Goal: Information Seeking & Learning: Get advice/opinions

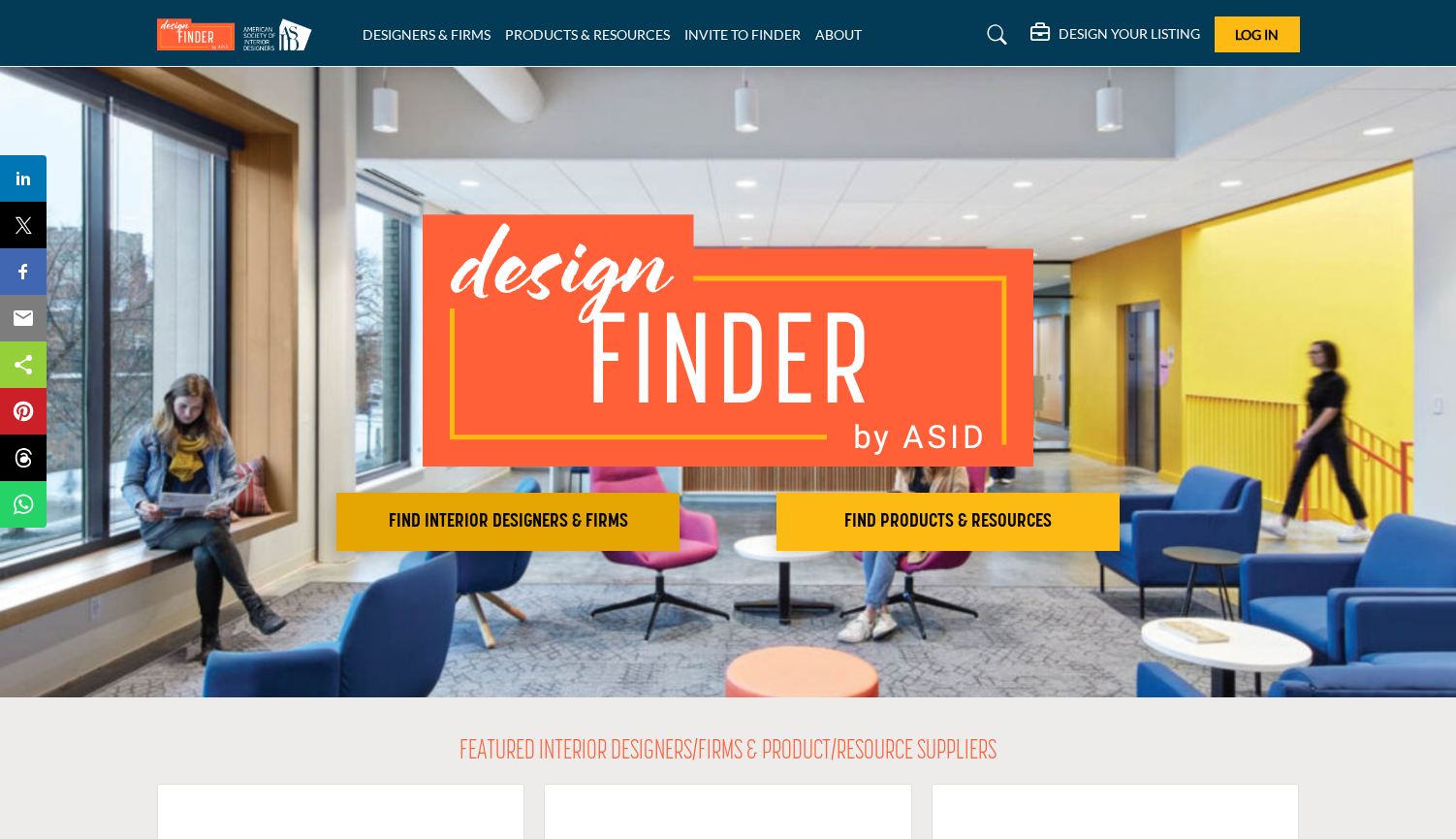
click at [516, 517] on h2 "FIND INTERIOR DESIGNERS & FIRMS" at bounding box center [508, 521] width 332 height 23
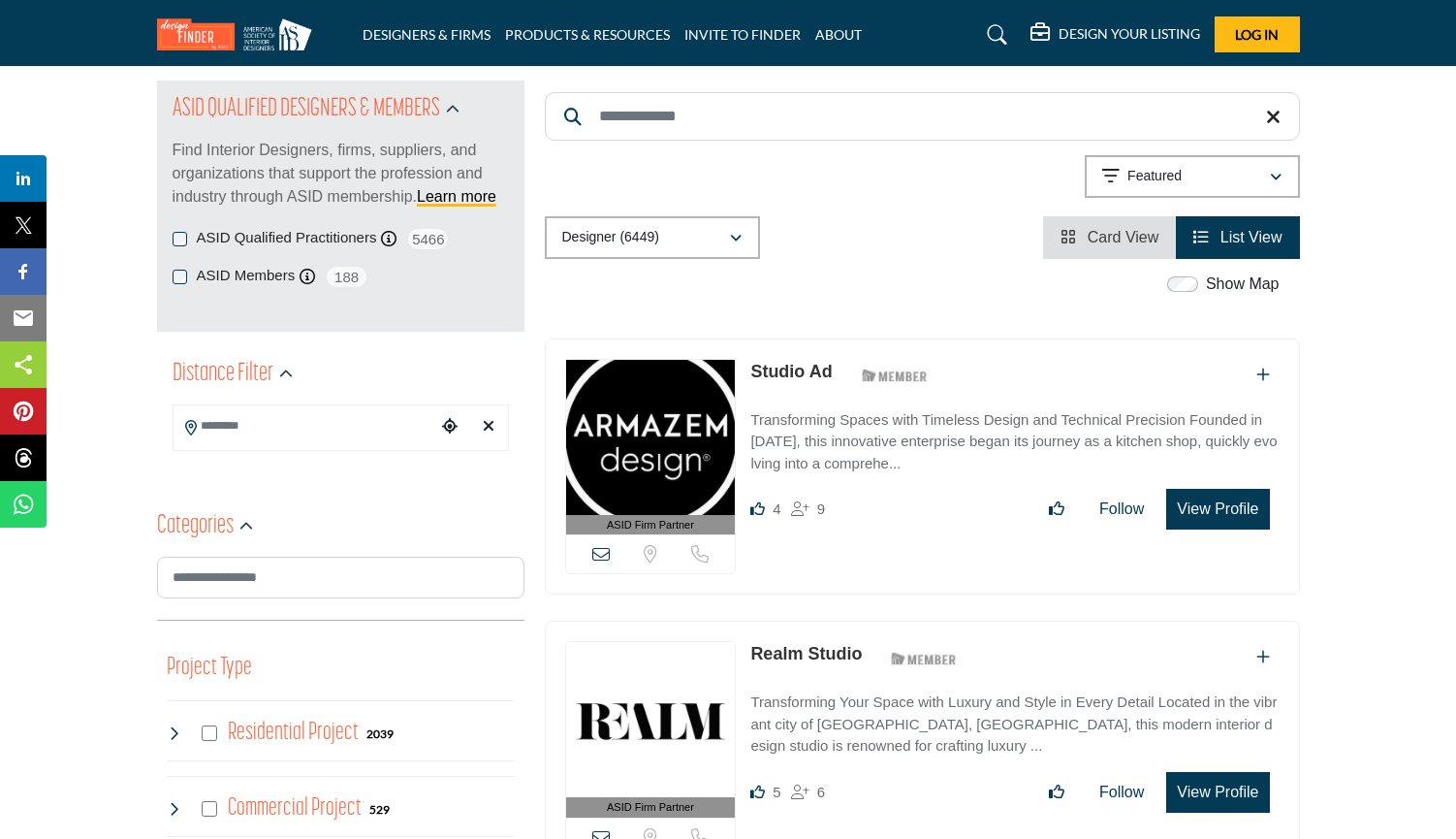
scroll to position [179, 0]
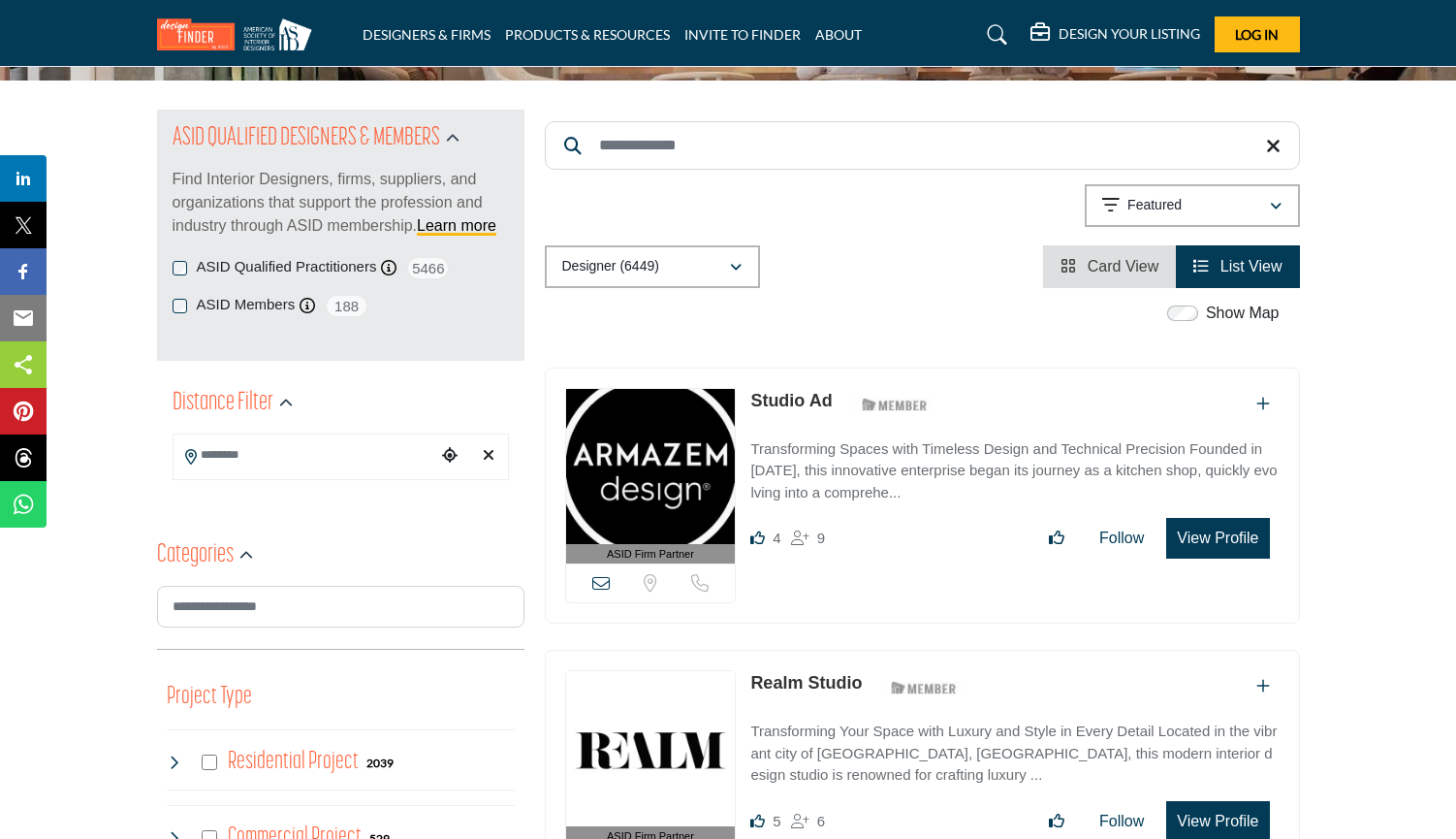
click at [733, 269] on icon "button" at bounding box center [736, 268] width 12 height 14
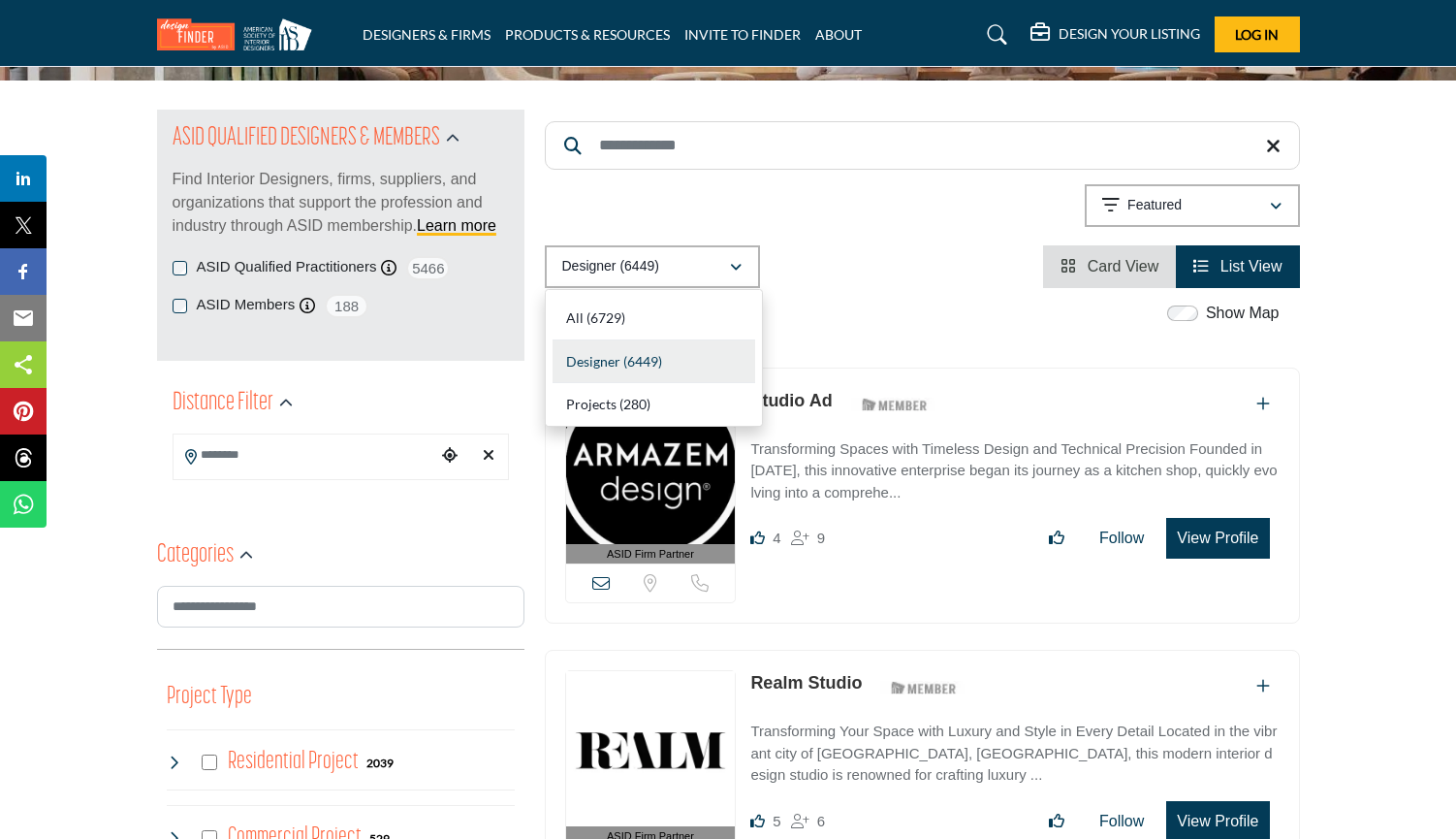
click at [876, 250] on div "Designer (6449) All (6729) Designer (6449) Products (3) Projects (280)" at bounding box center [923, 267] width 755 height 43
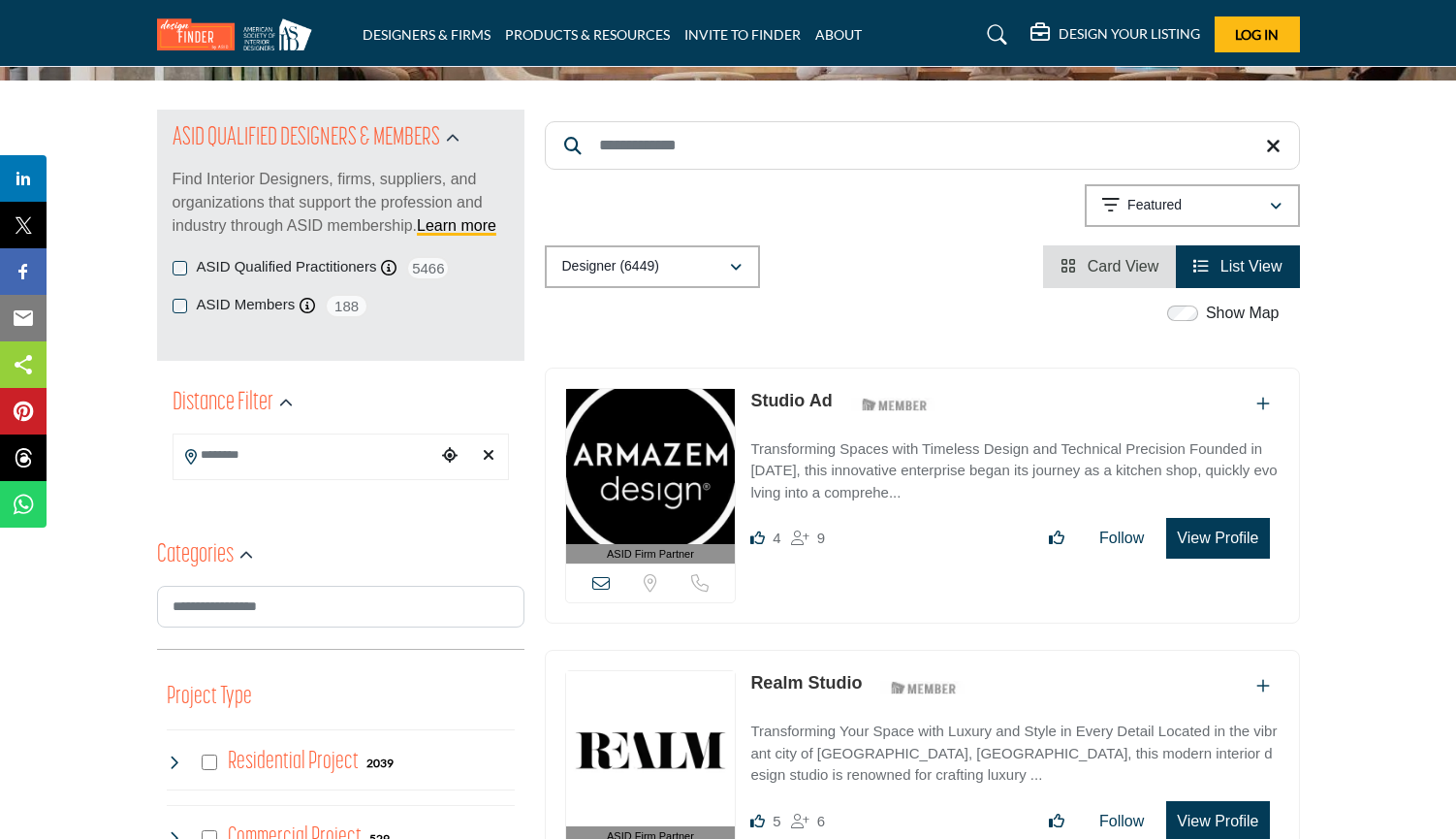
click at [1241, 199] on div "Featured" at bounding box center [1185, 205] width 167 height 23
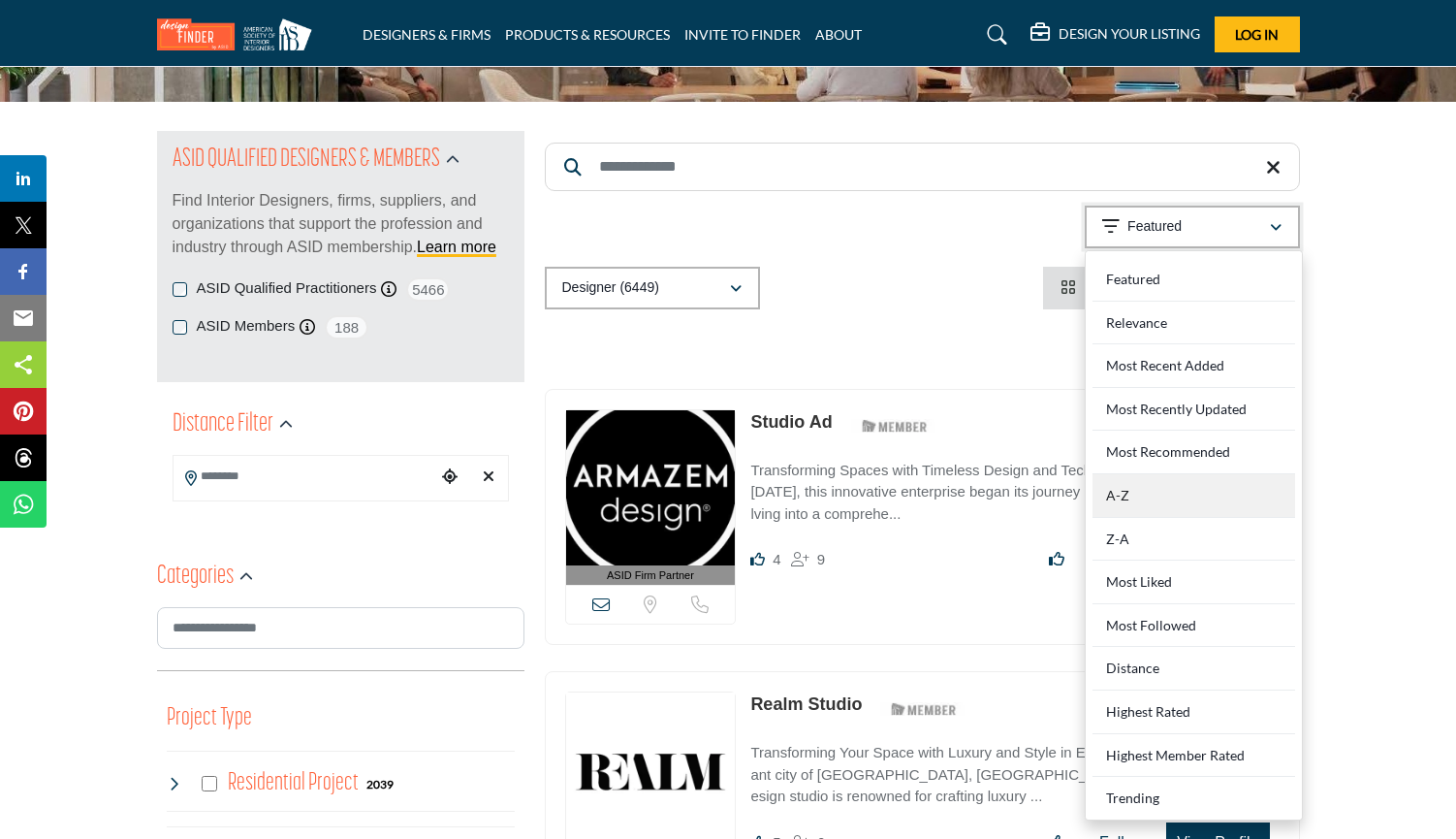
scroll to position [158, 0]
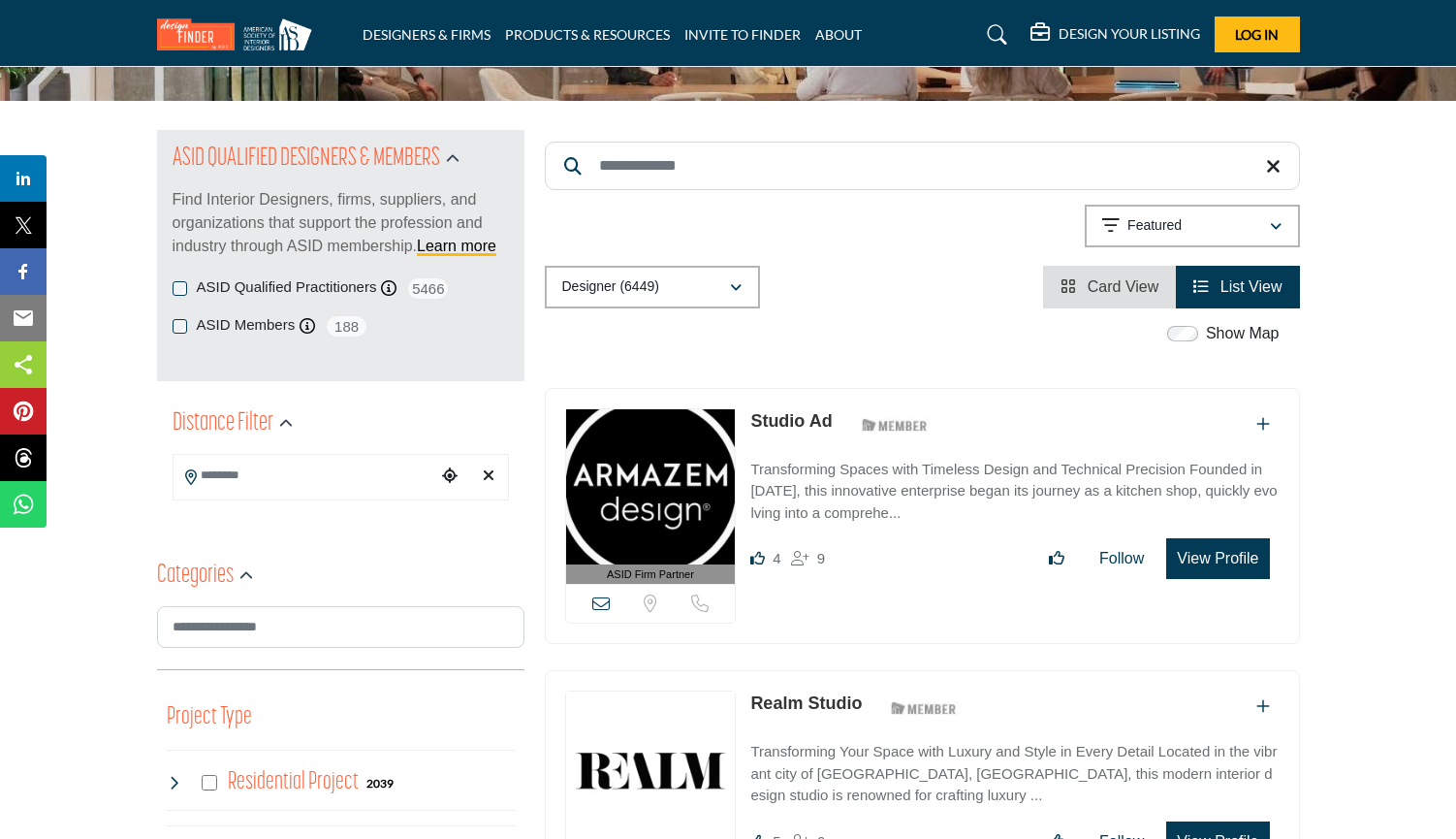
click at [1014, 175] on input "Search Keyword" at bounding box center [923, 166] width 755 height 49
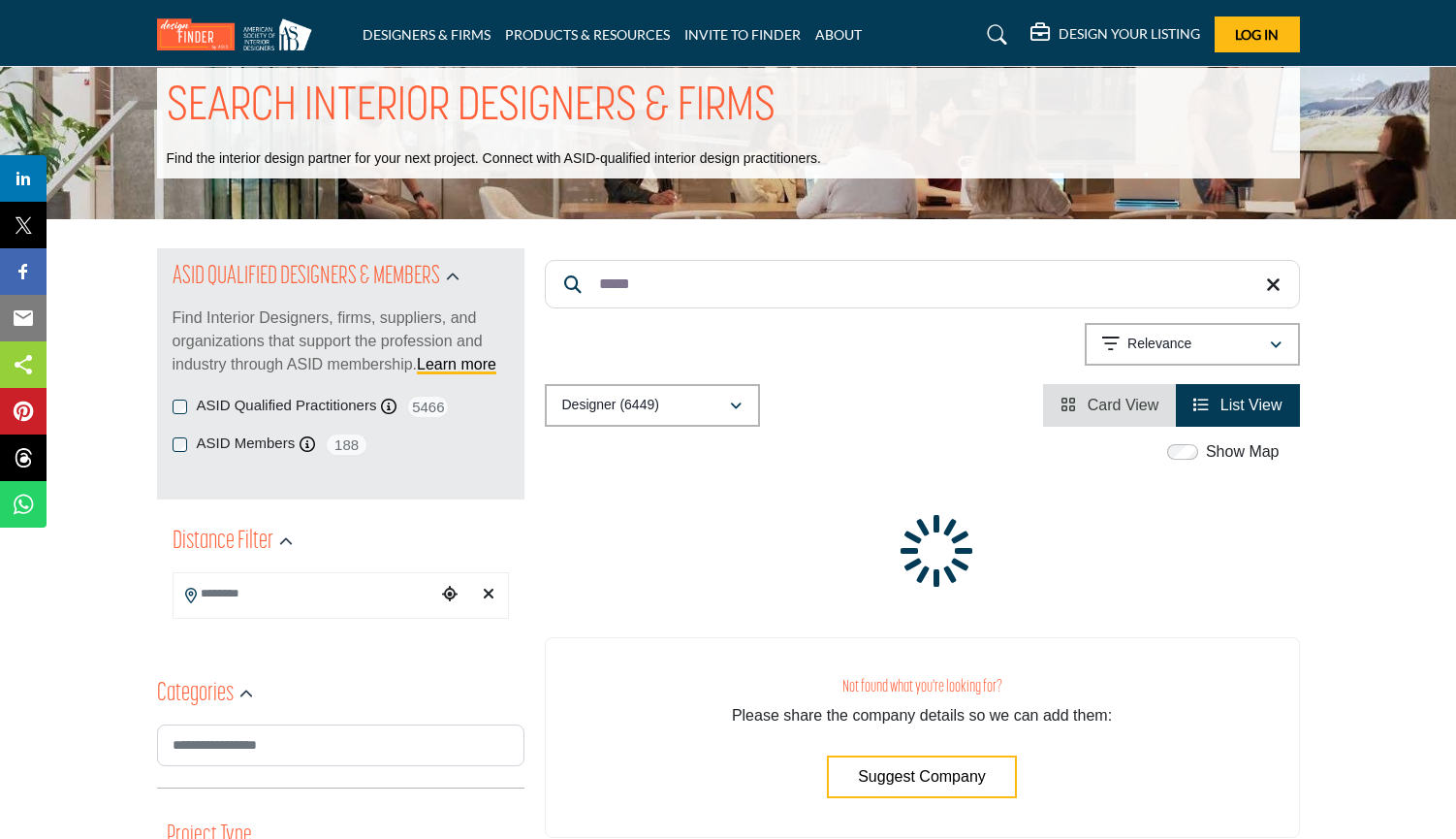
scroll to position [1, 0]
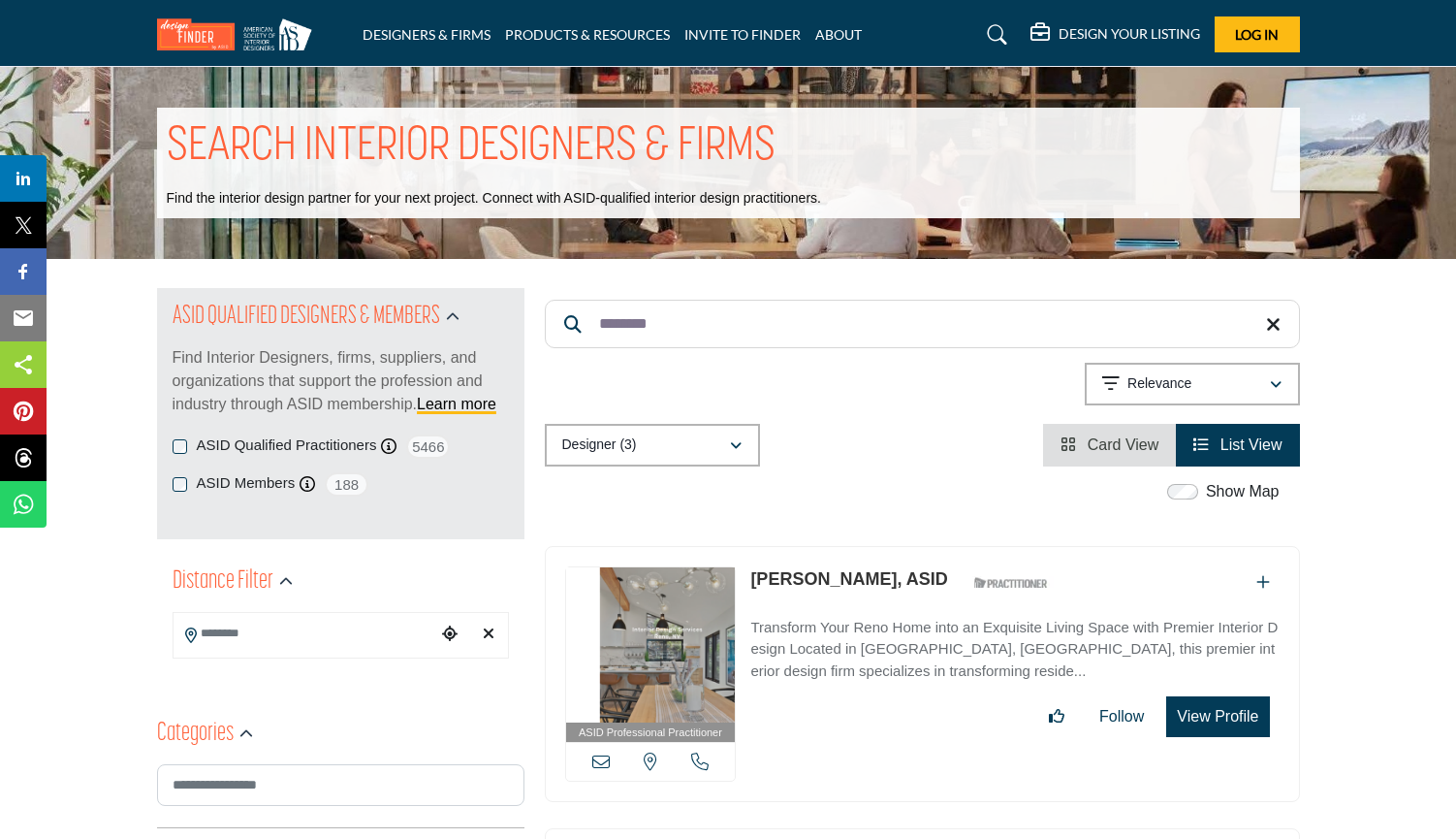
type input "********"
drag, startPoint x: 1014, startPoint y: 175, endPoint x: 1271, endPoint y: 325, distance: 297.6
click at [1271, 325] on icon at bounding box center [1273, 324] width 15 height 19
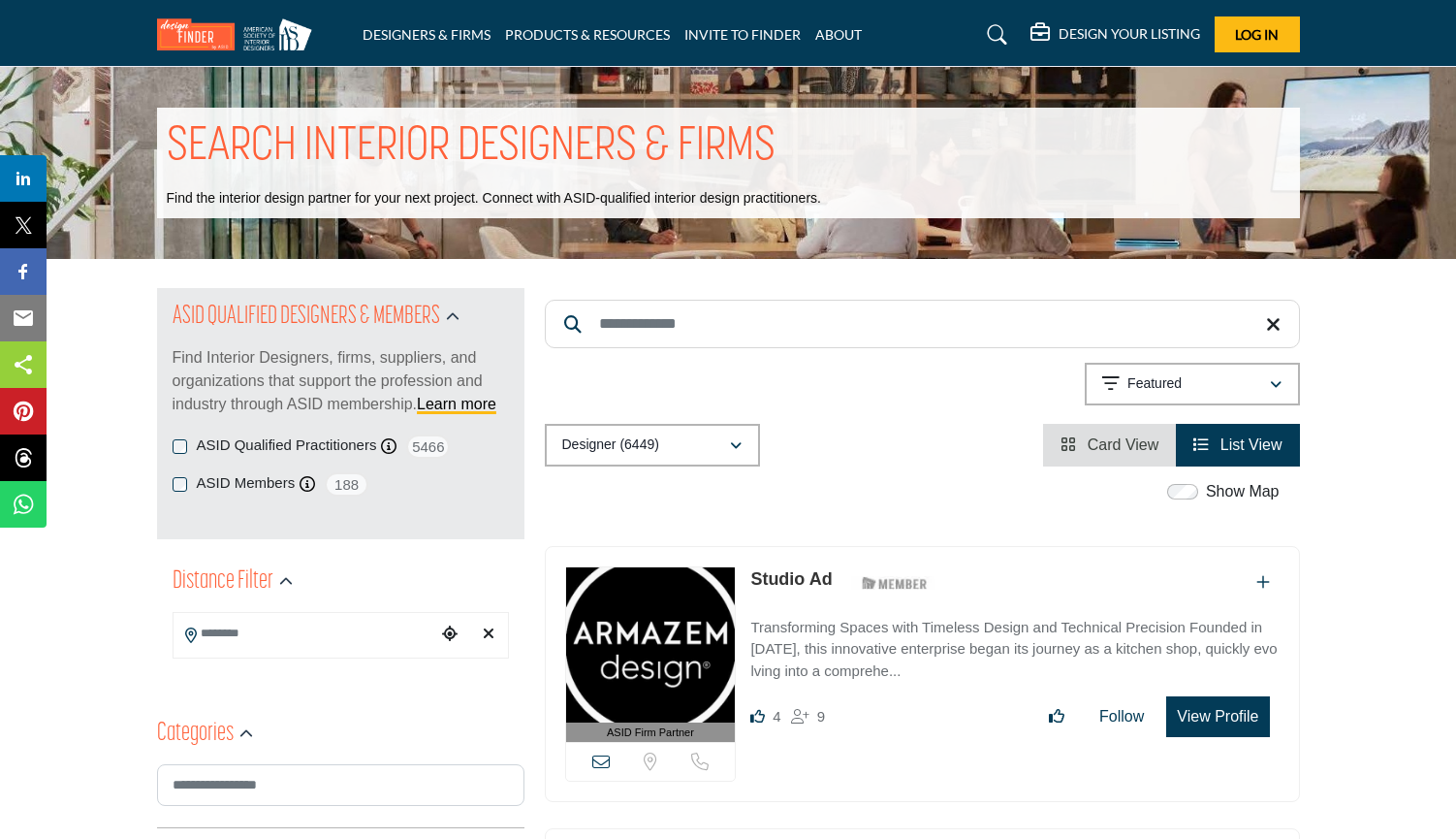
scroll to position [52, 0]
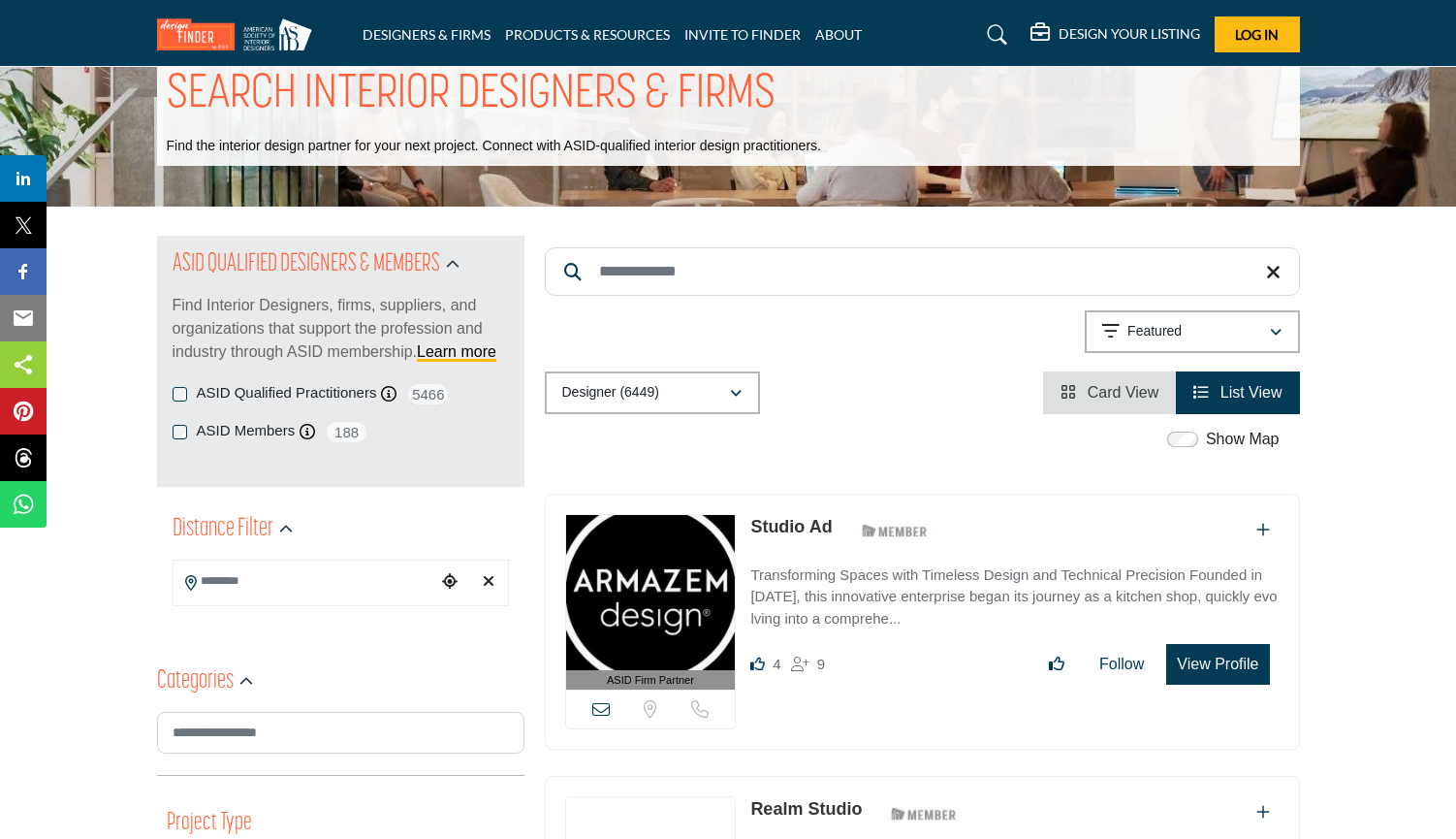
click at [448, 579] on icon "Choose your current location" at bounding box center [450, 581] width 16 height 16
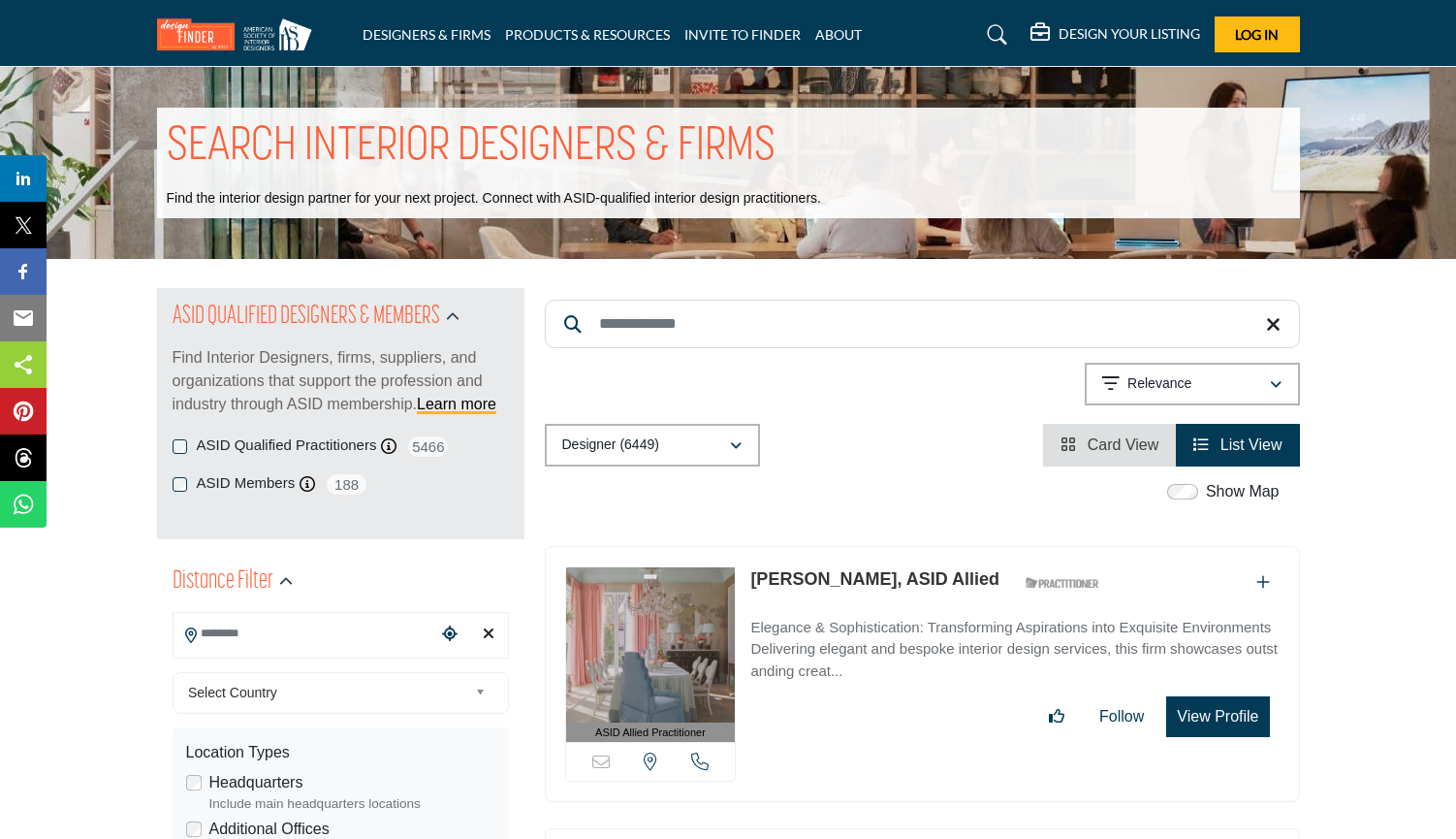
click at [225, 628] on input "Search Location" at bounding box center [305, 633] width 262 height 38
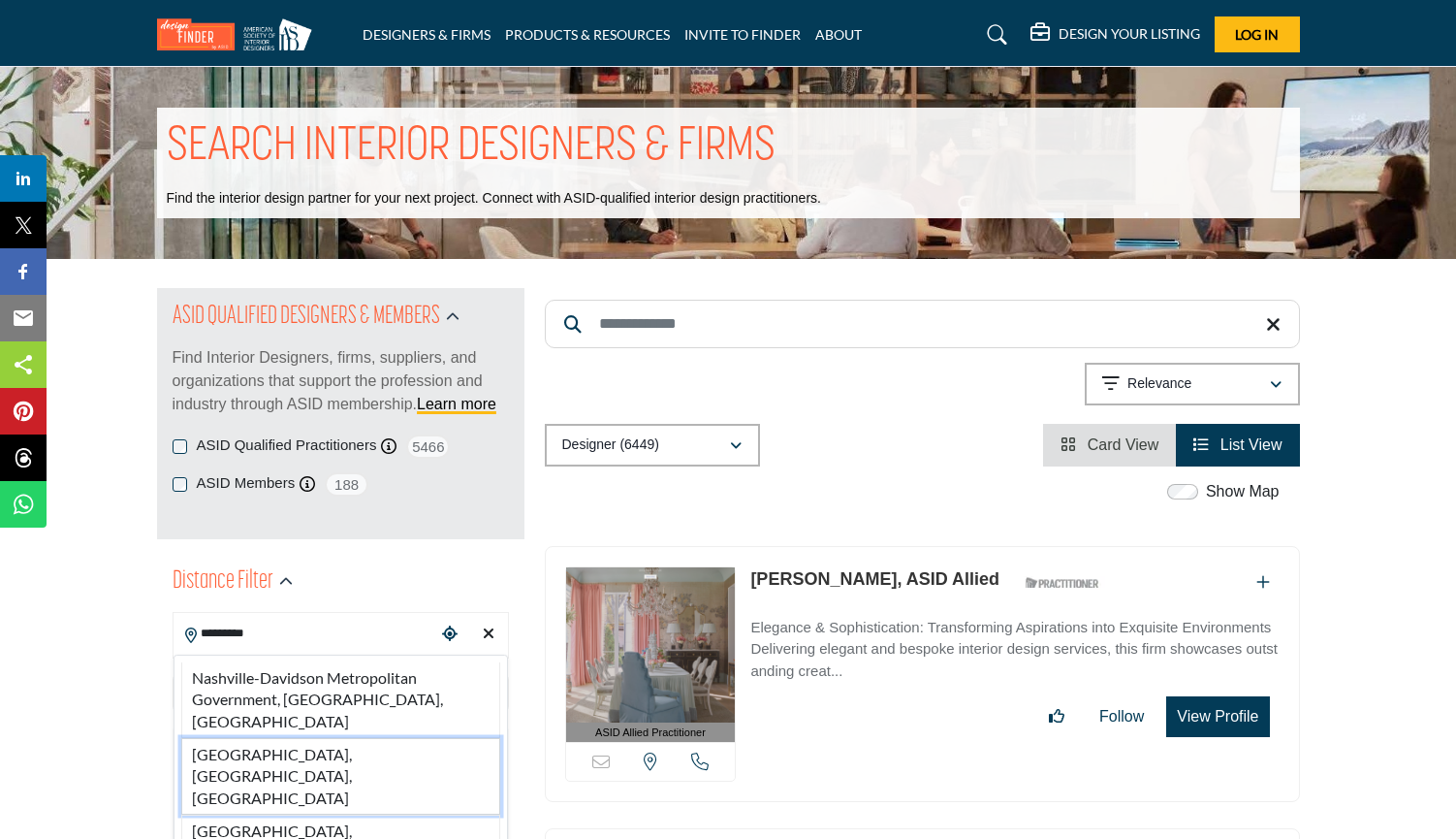
click at [248, 738] on li "Nashville, TN, USA" at bounding box center [341, 776] width 319 height 77
type input "**********"
type input "***"
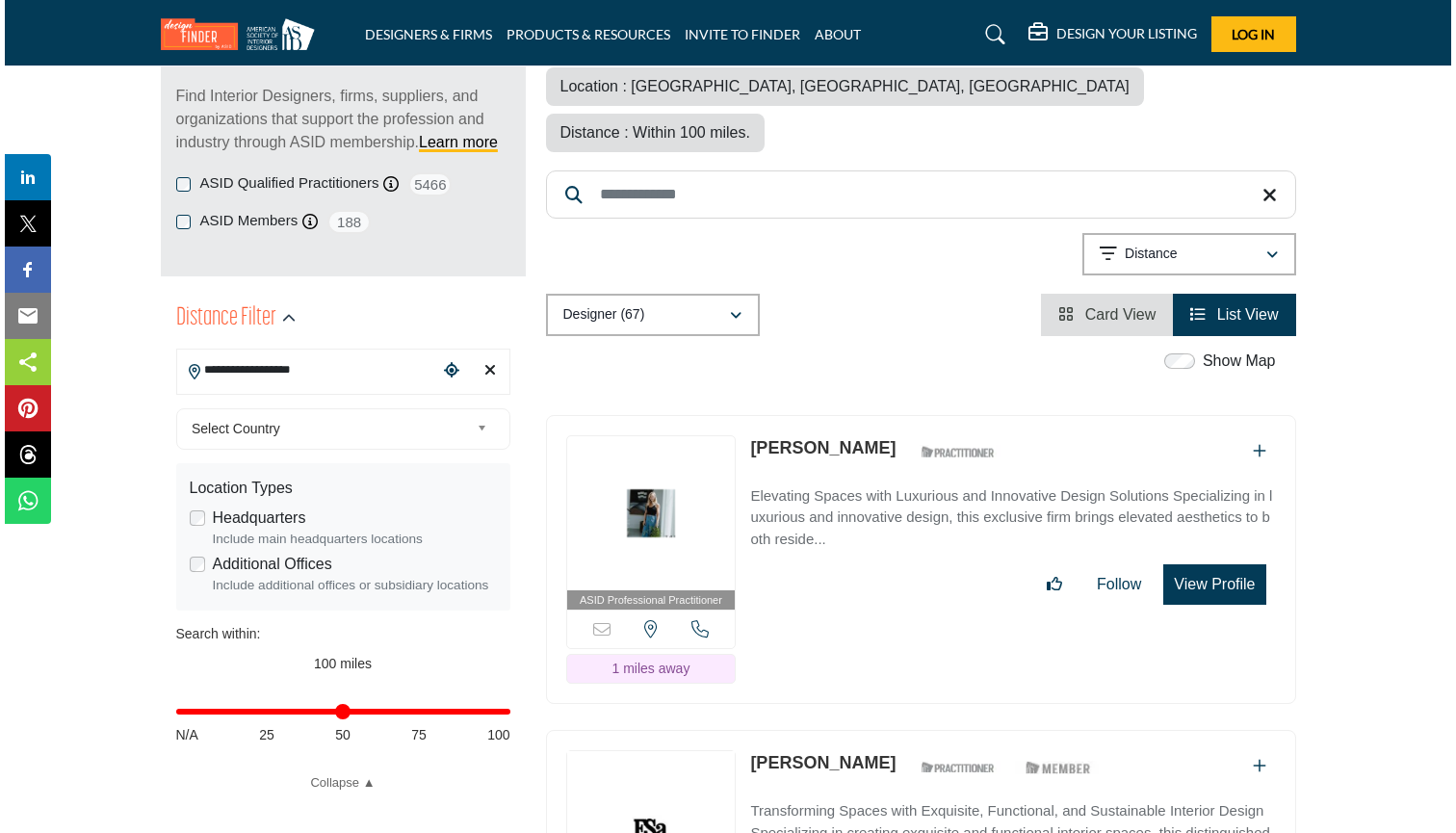
scroll to position [290, 0]
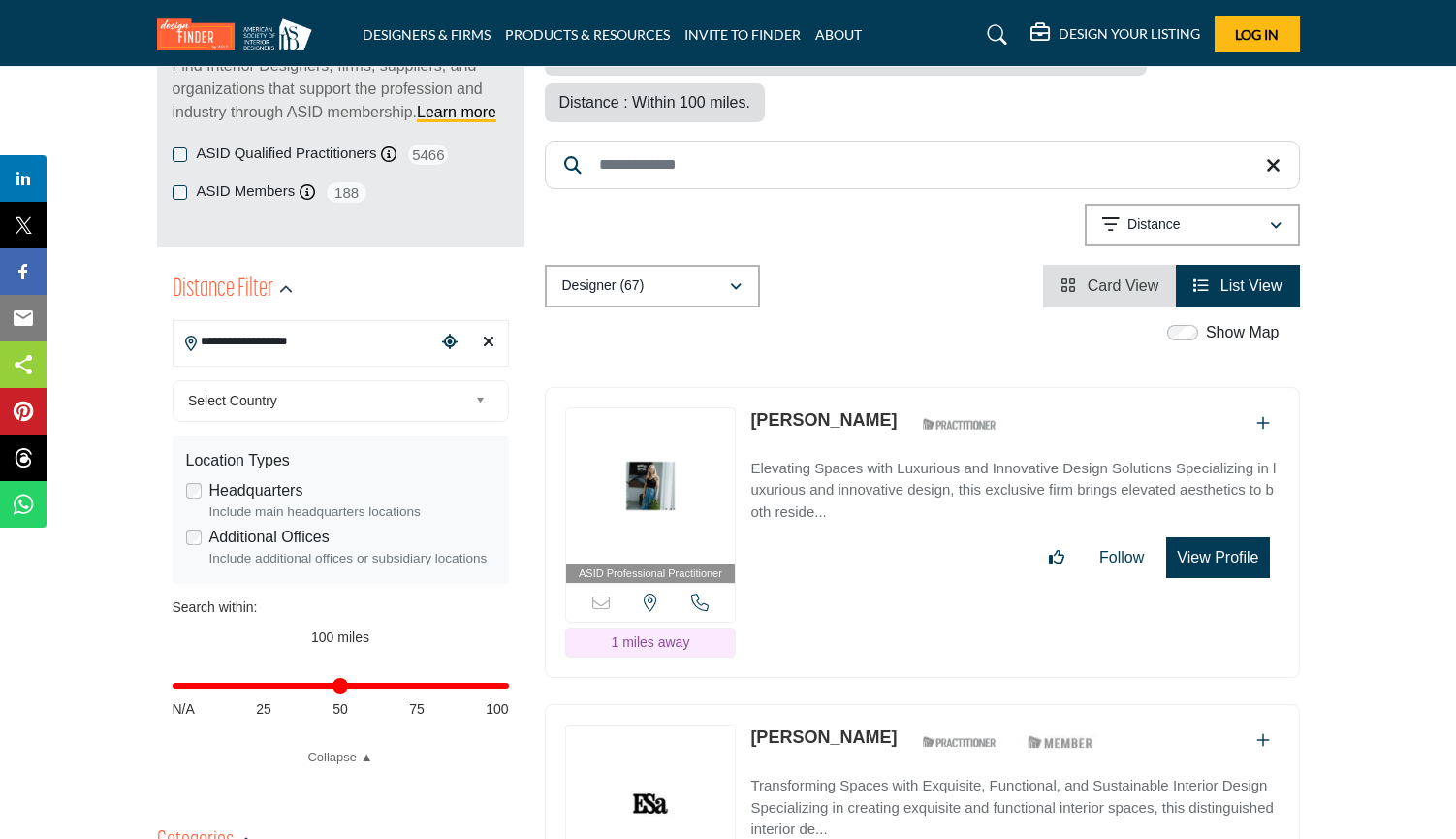
click at [1197, 537] on button "View Profile" at bounding box center [1217, 557] width 103 height 41
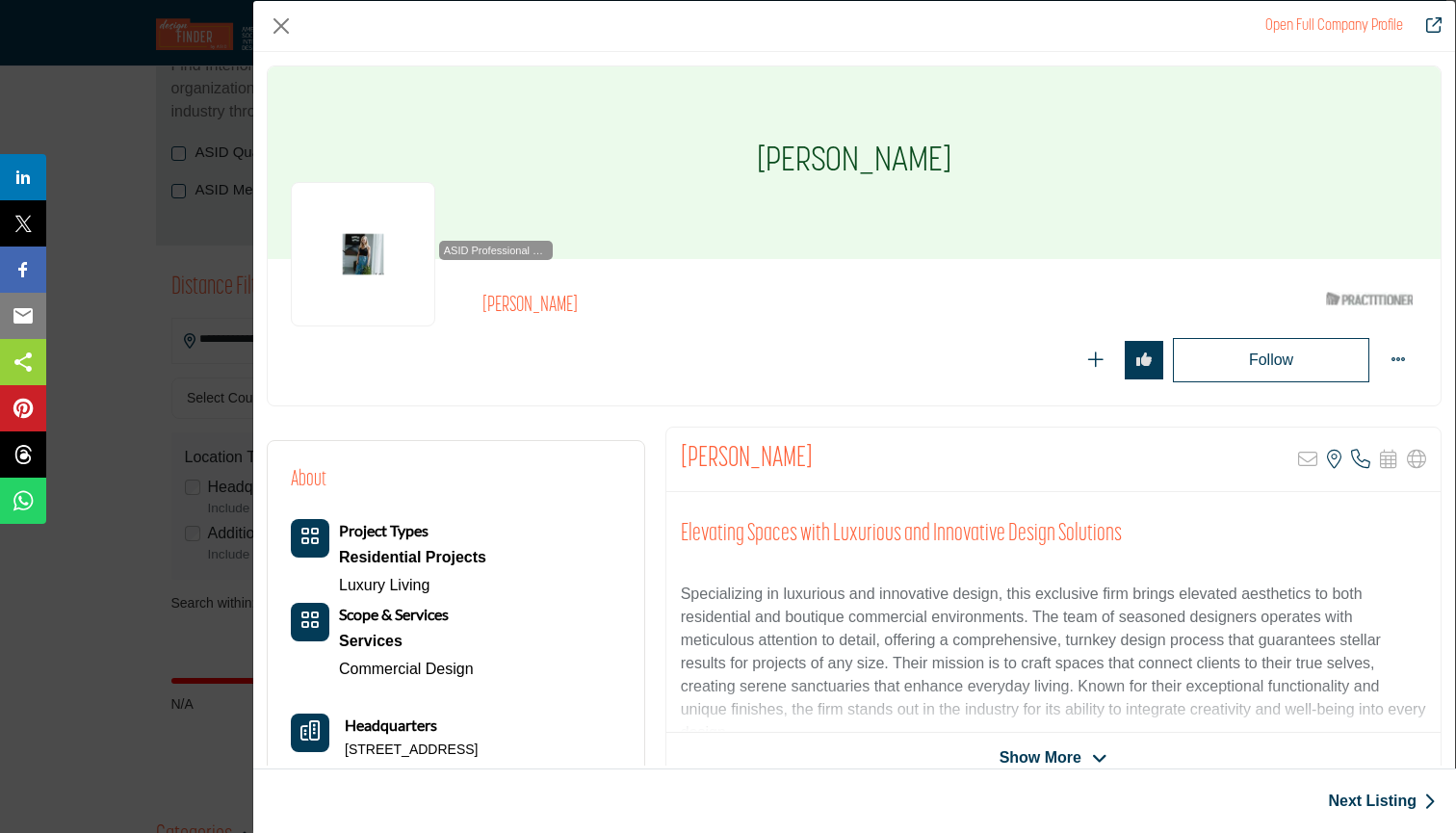
scroll to position [0, 0]
click at [285, 22] on button "Close" at bounding box center [281, 26] width 29 height 29
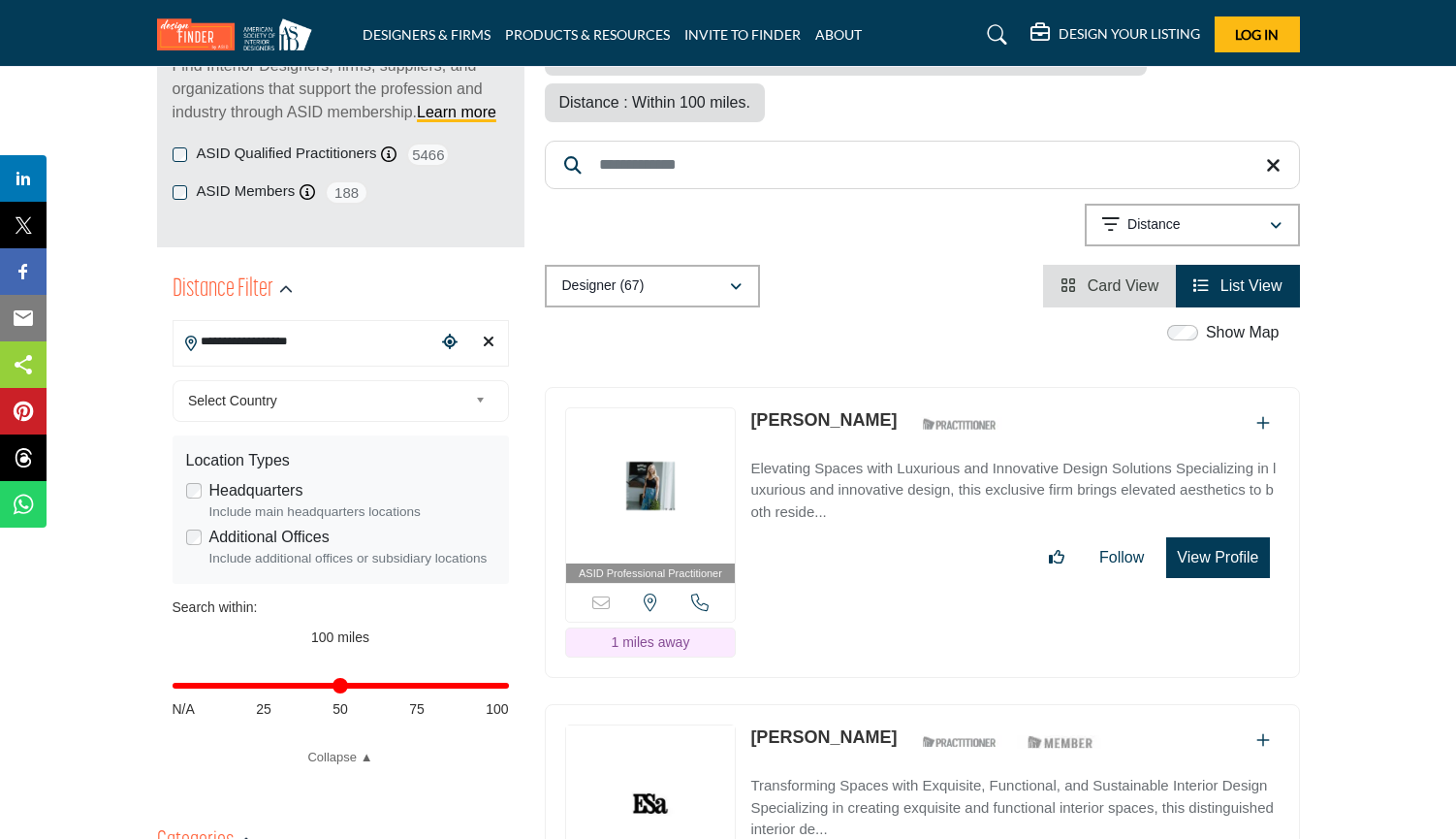
click at [1203, 537] on button "View Profile" at bounding box center [1217, 557] width 103 height 41
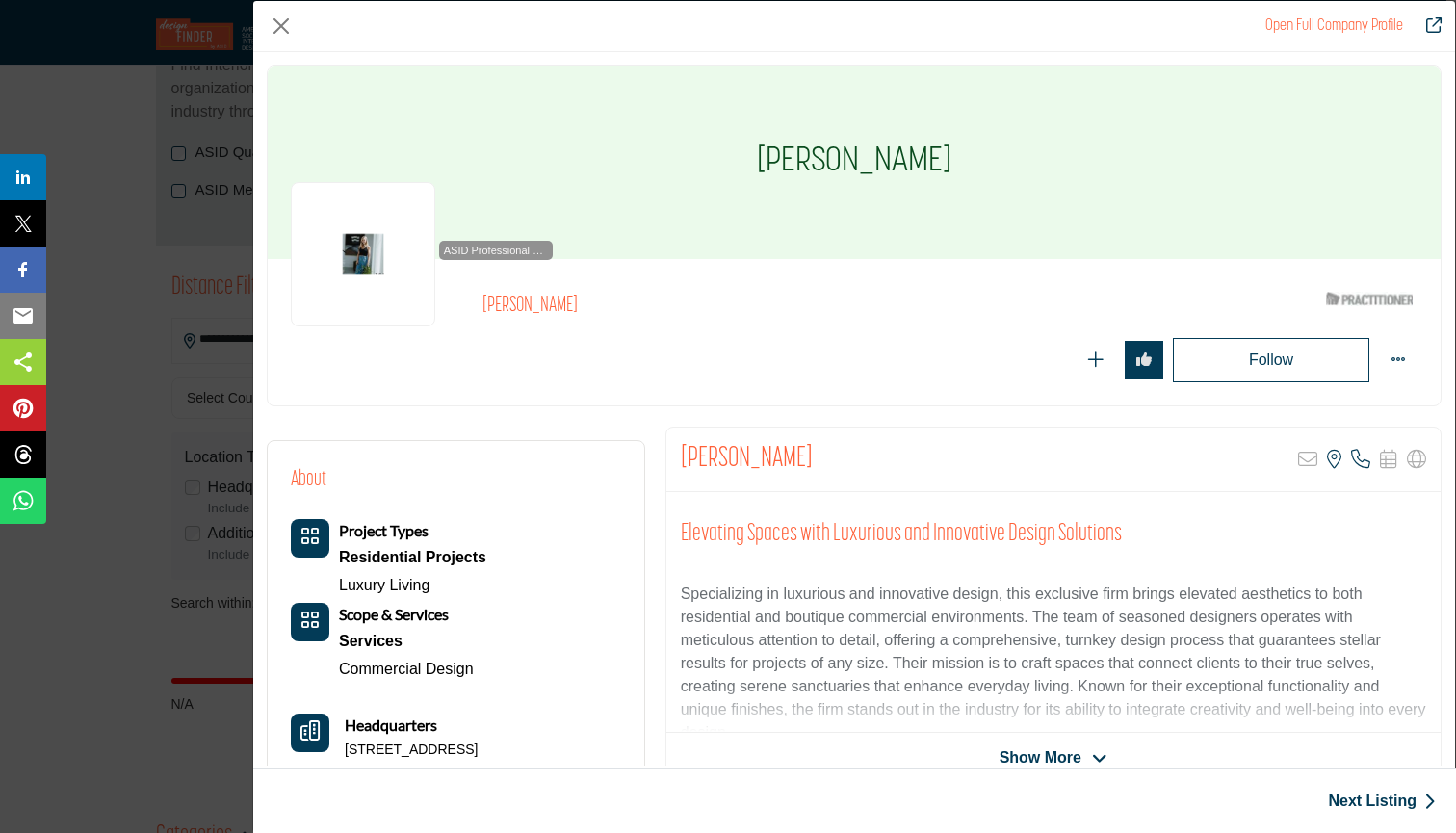
click at [1353, 26] on link "Open Full Company Profile" at bounding box center [1333, 26] width 138 height 16
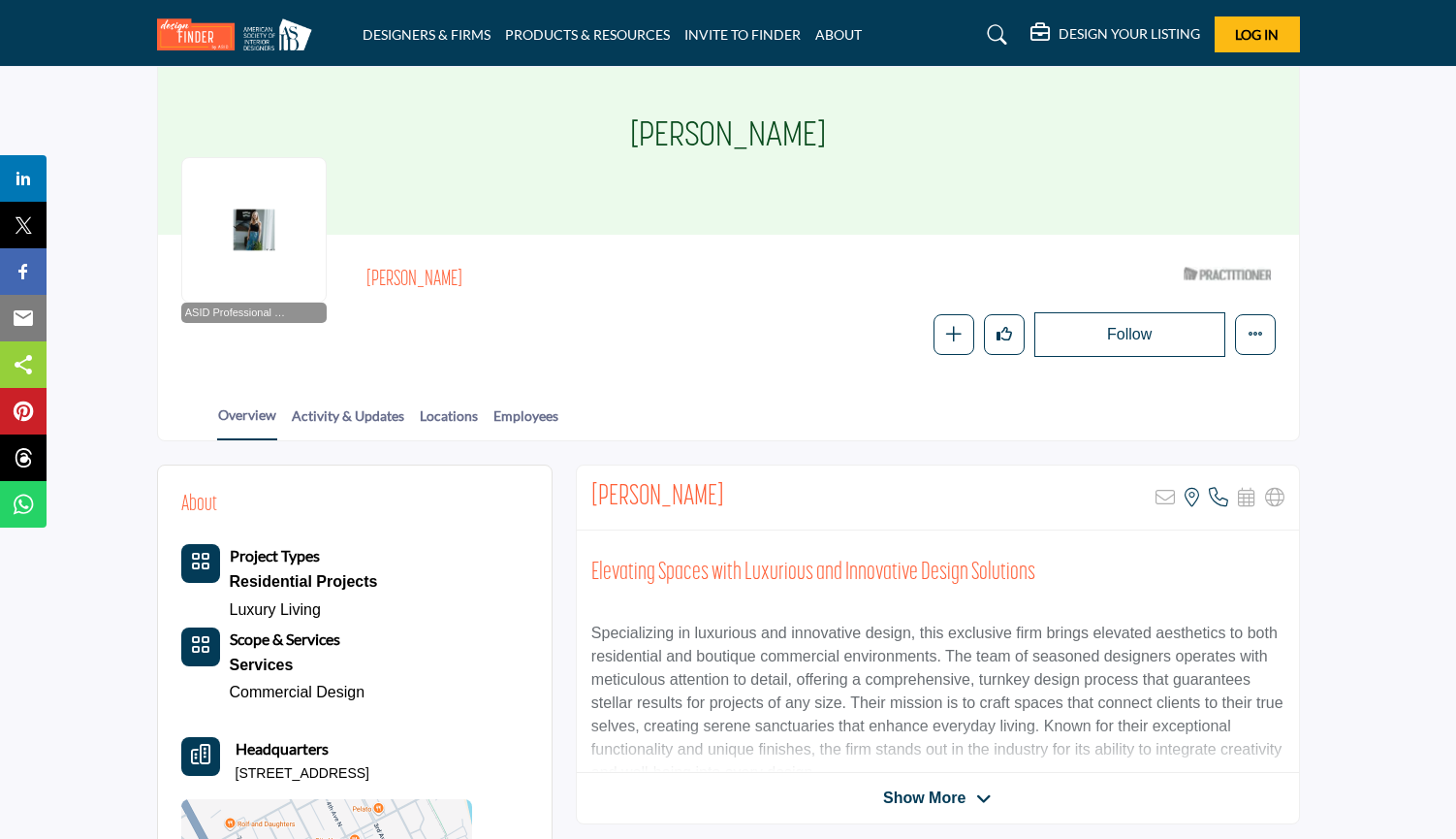
scroll to position [53, 0]
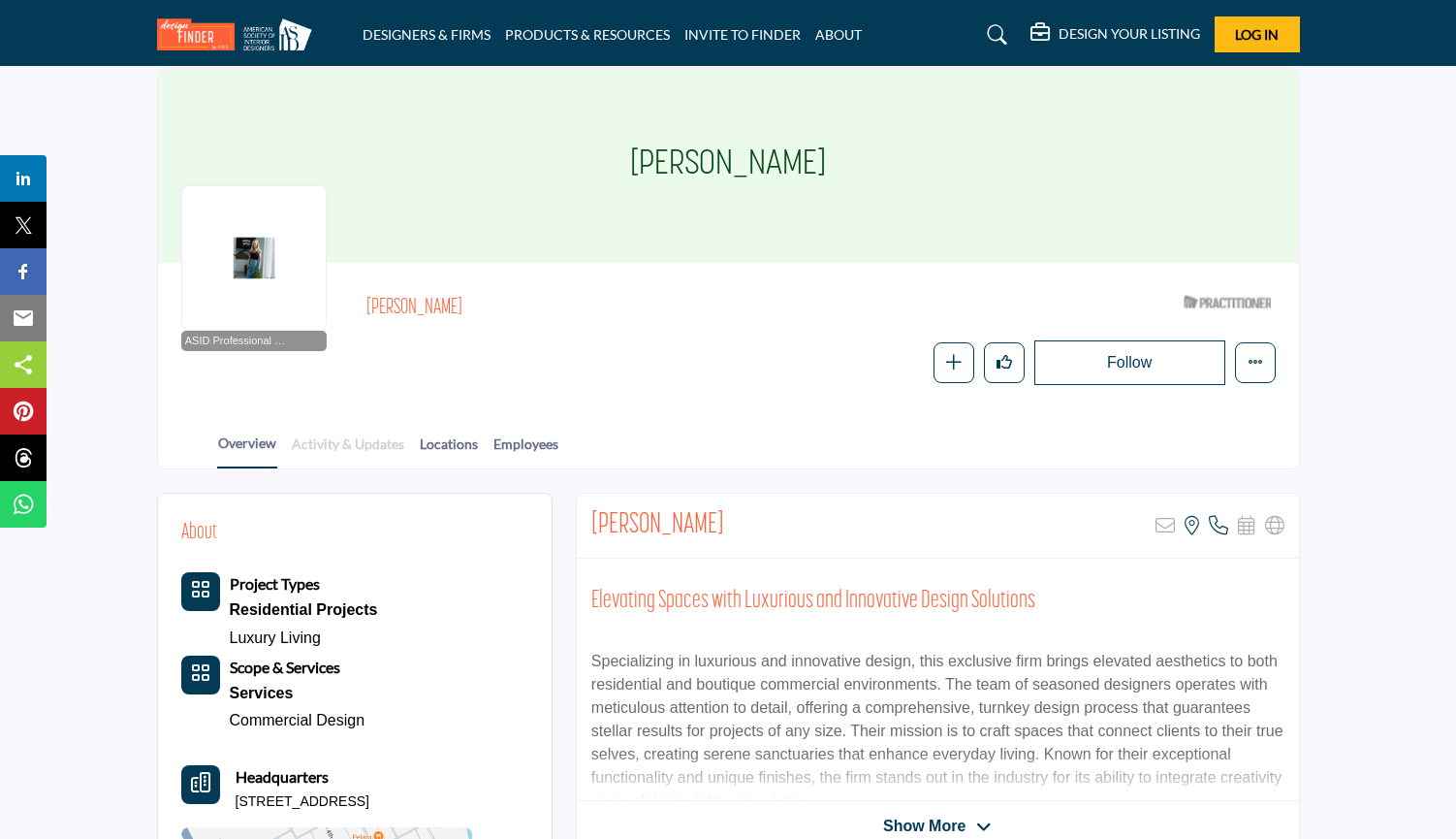
click at [380, 448] on link "Activity & Updates" at bounding box center [348, 450] width 115 height 34
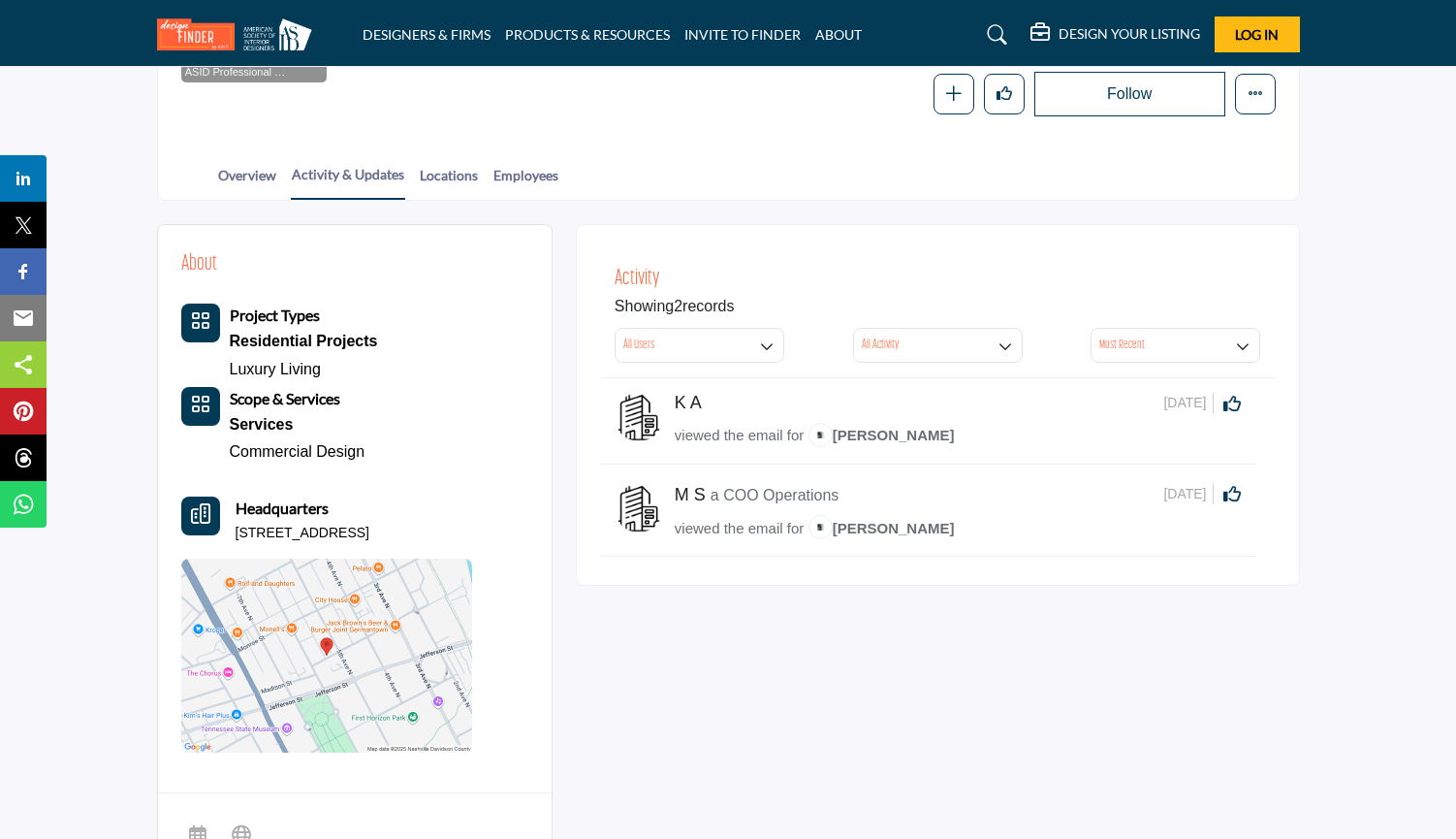
scroll to position [316, 0]
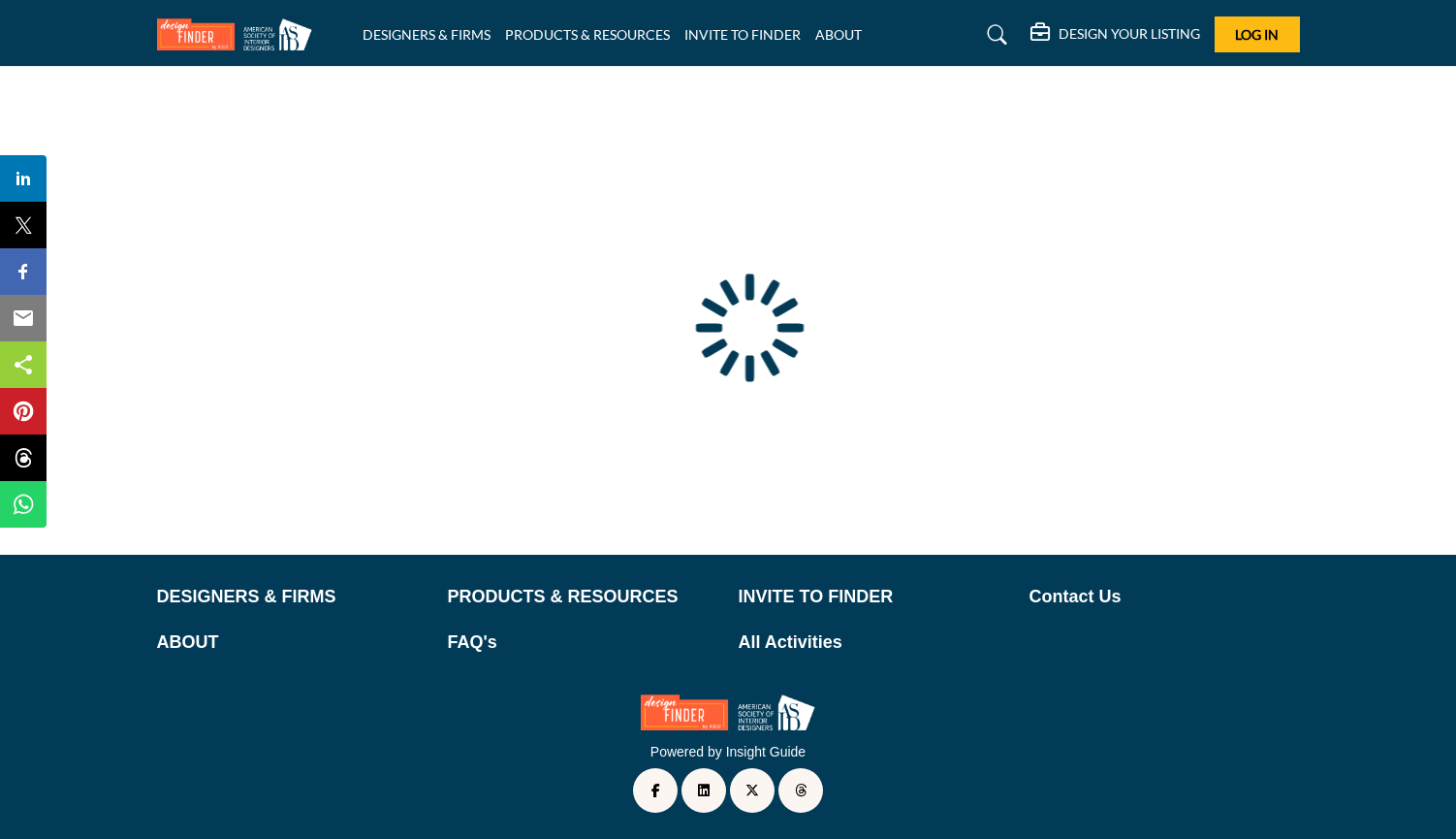
type input "**********"
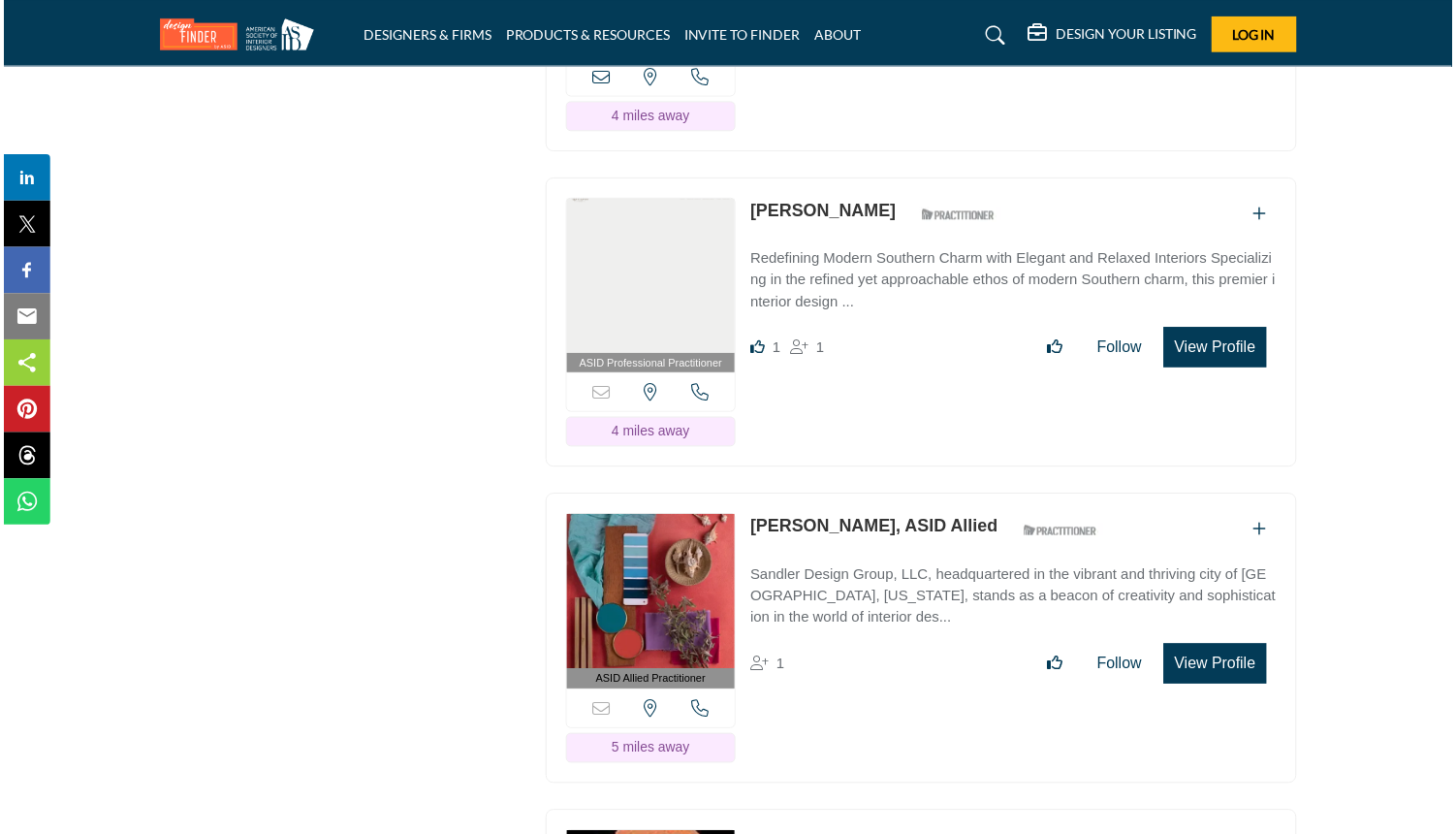
scroll to position [5365, 0]
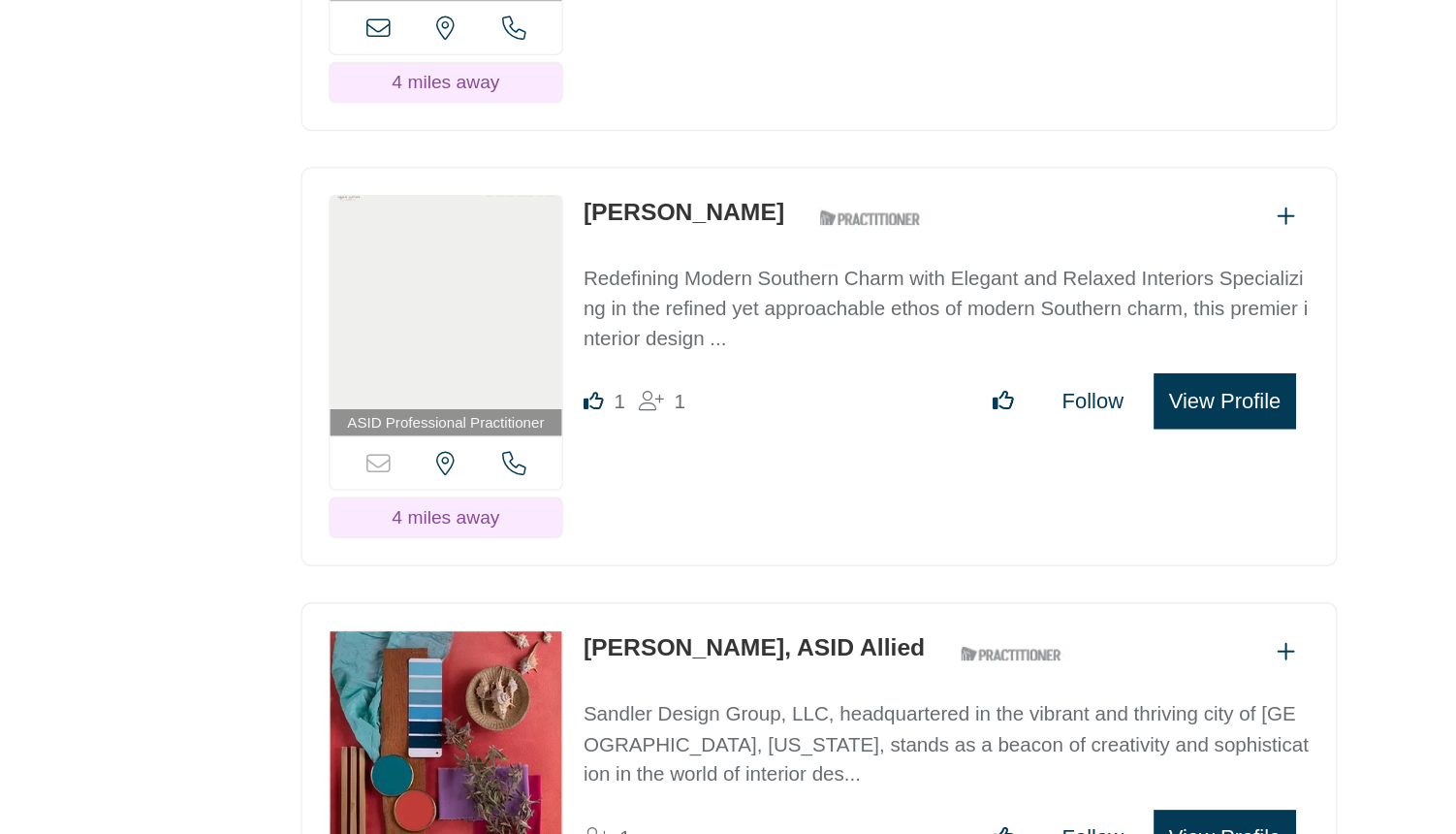
click at [1166, 498] on button "View Profile" at bounding box center [1217, 518] width 103 height 41
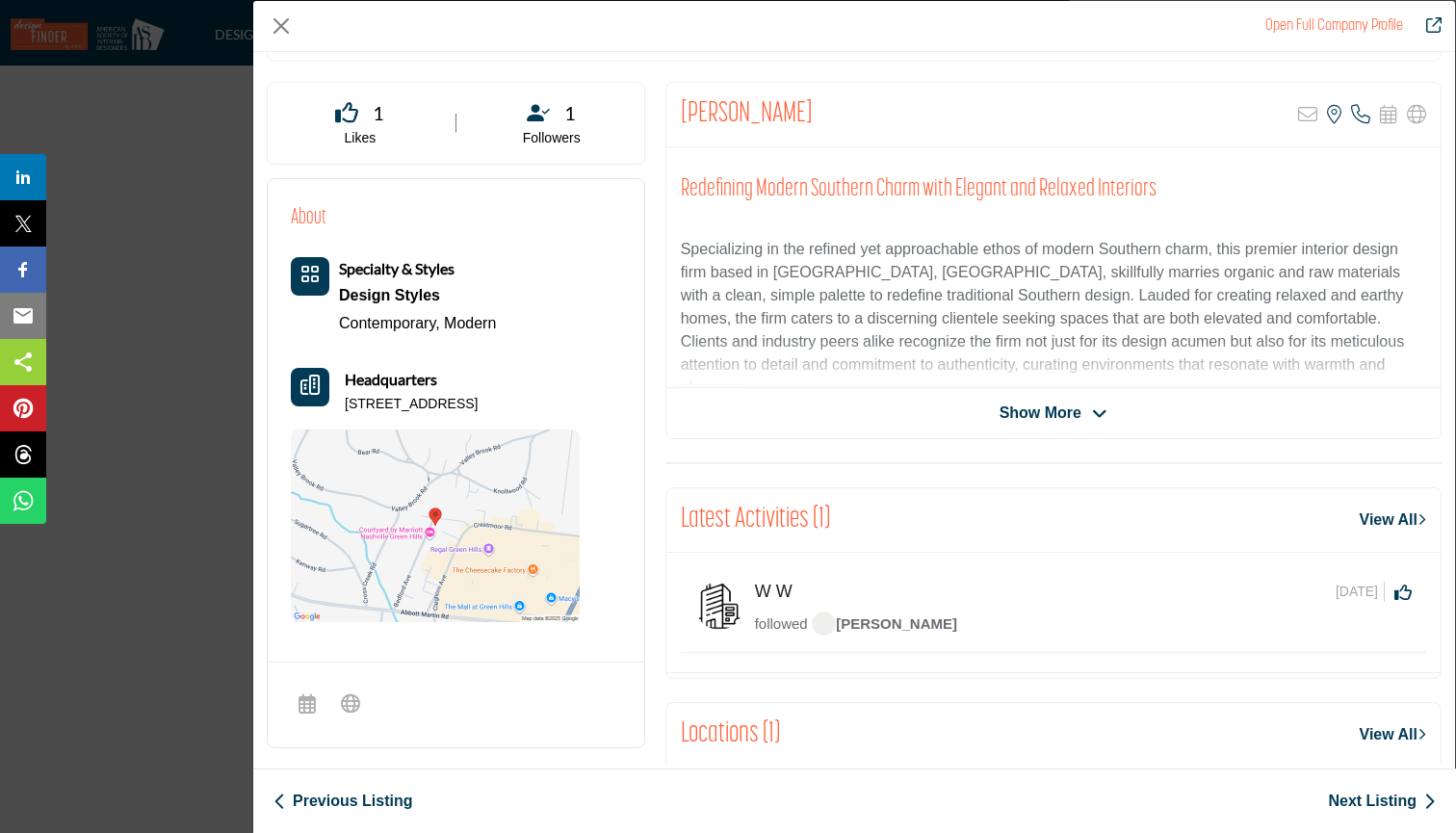
scroll to position [351, 0]
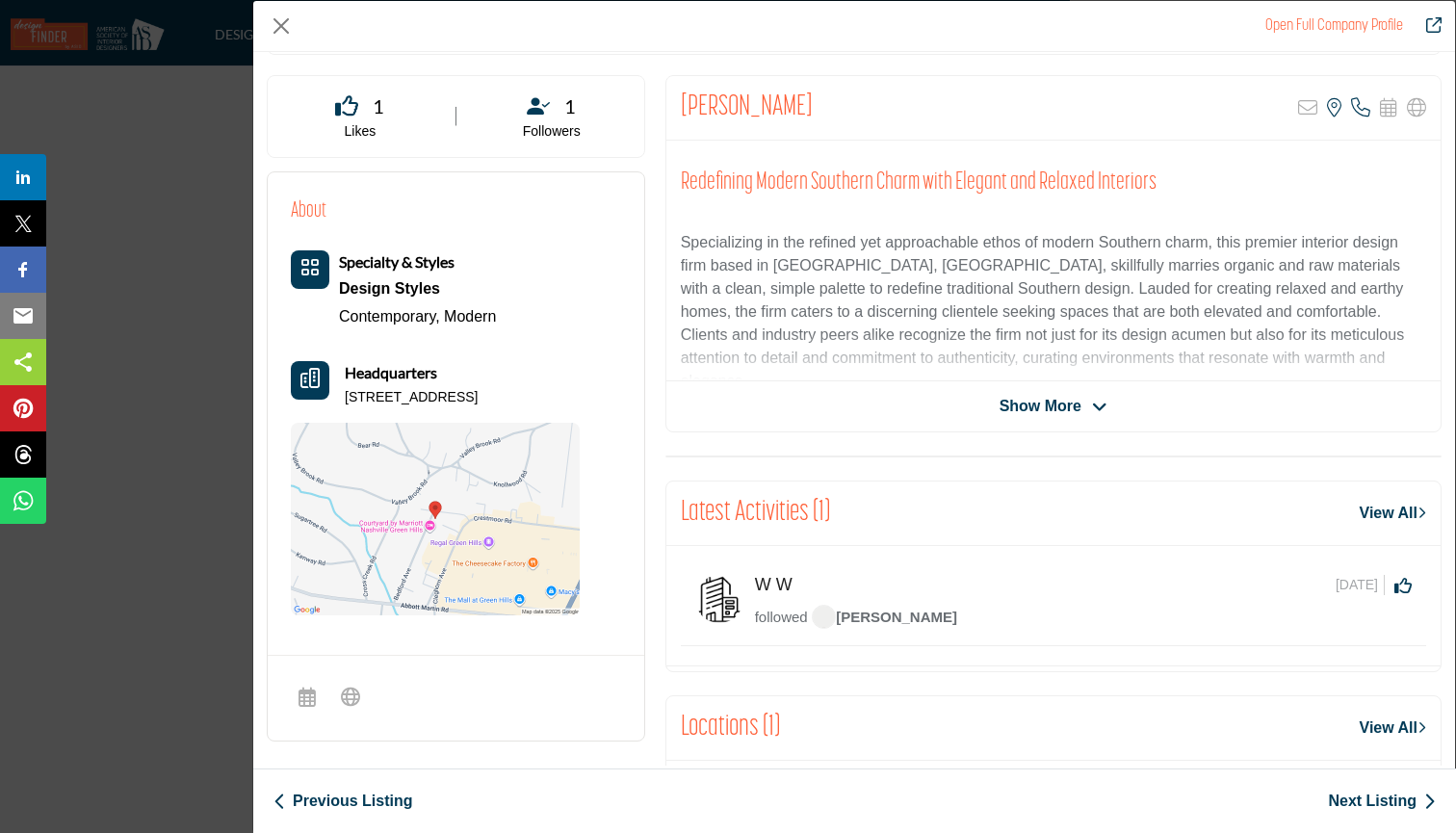
click at [1092, 403] on icon "Company Data Modal" at bounding box center [1100, 407] width 16 height 17
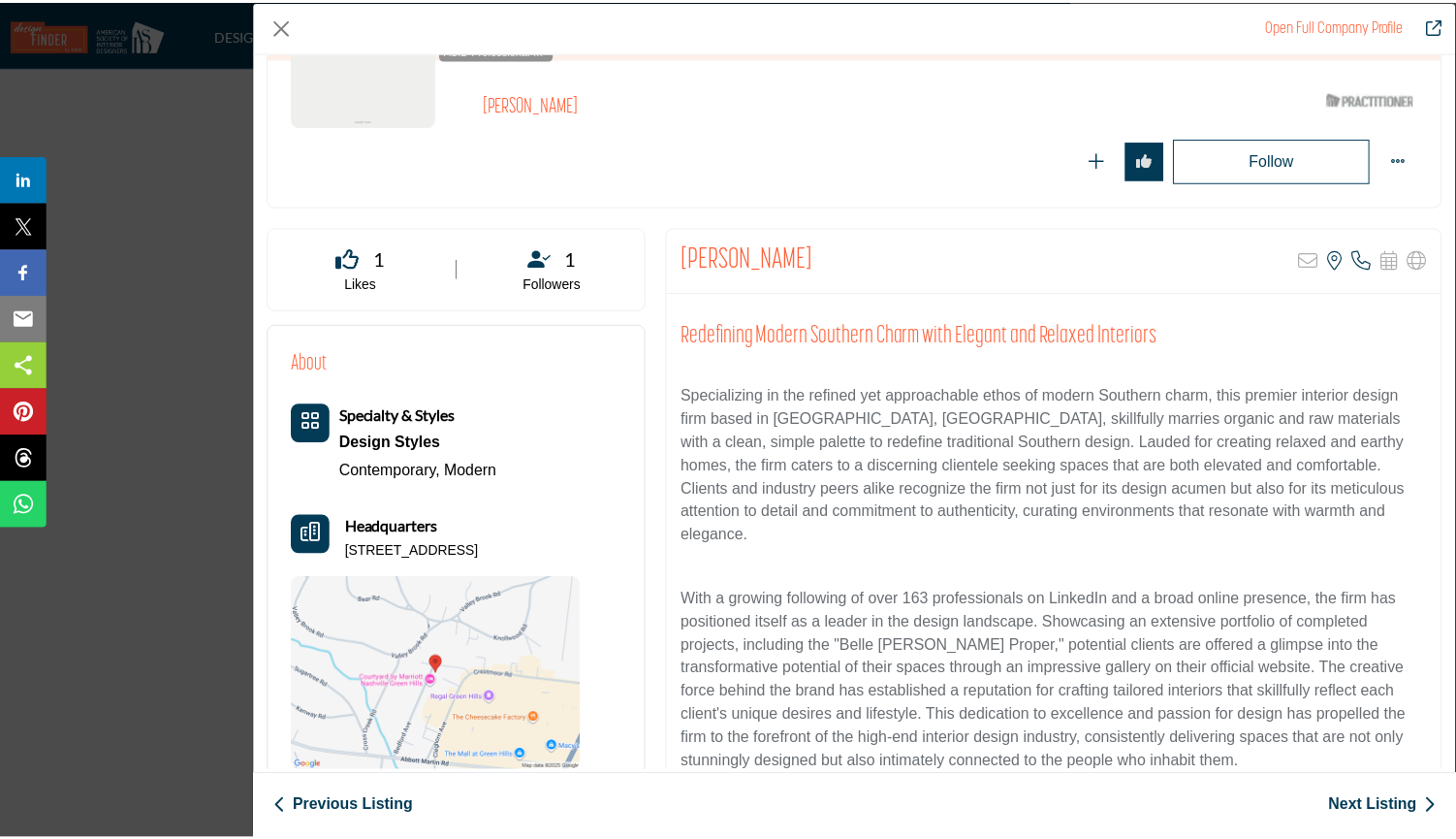
scroll to position [202, 0]
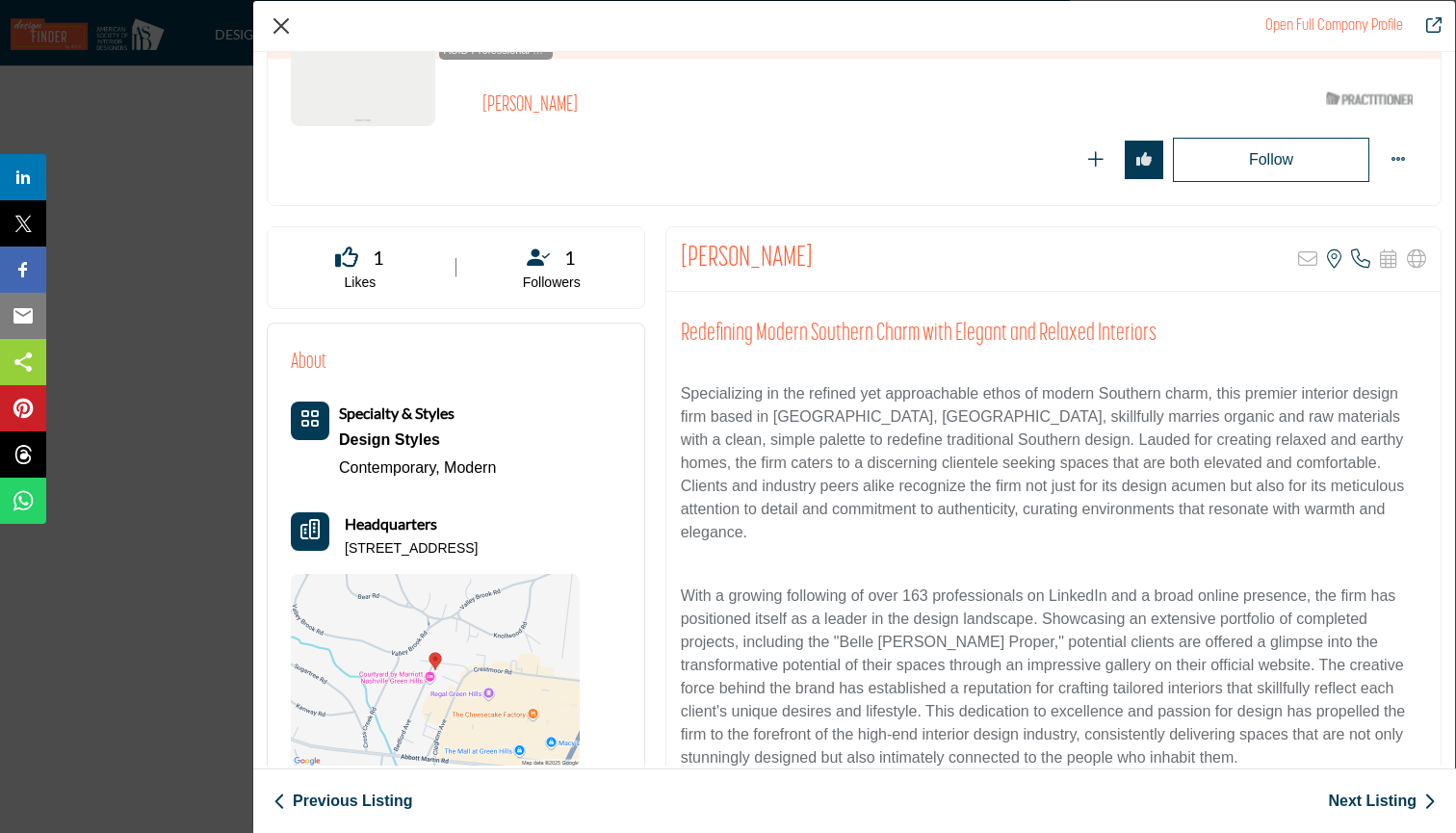
click at [281, 27] on button "Close" at bounding box center [281, 26] width 29 height 29
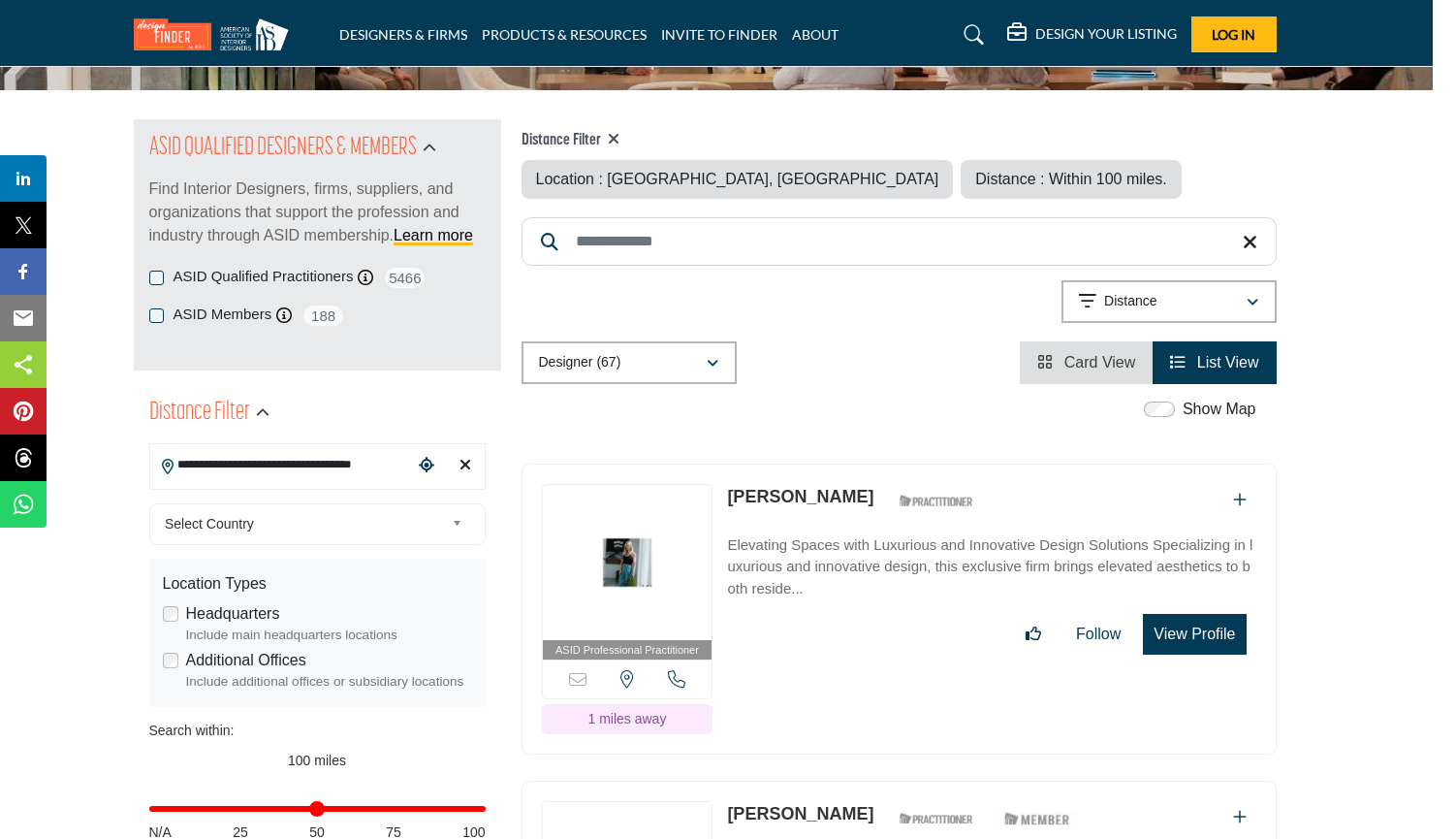
scroll to position [221, 23]
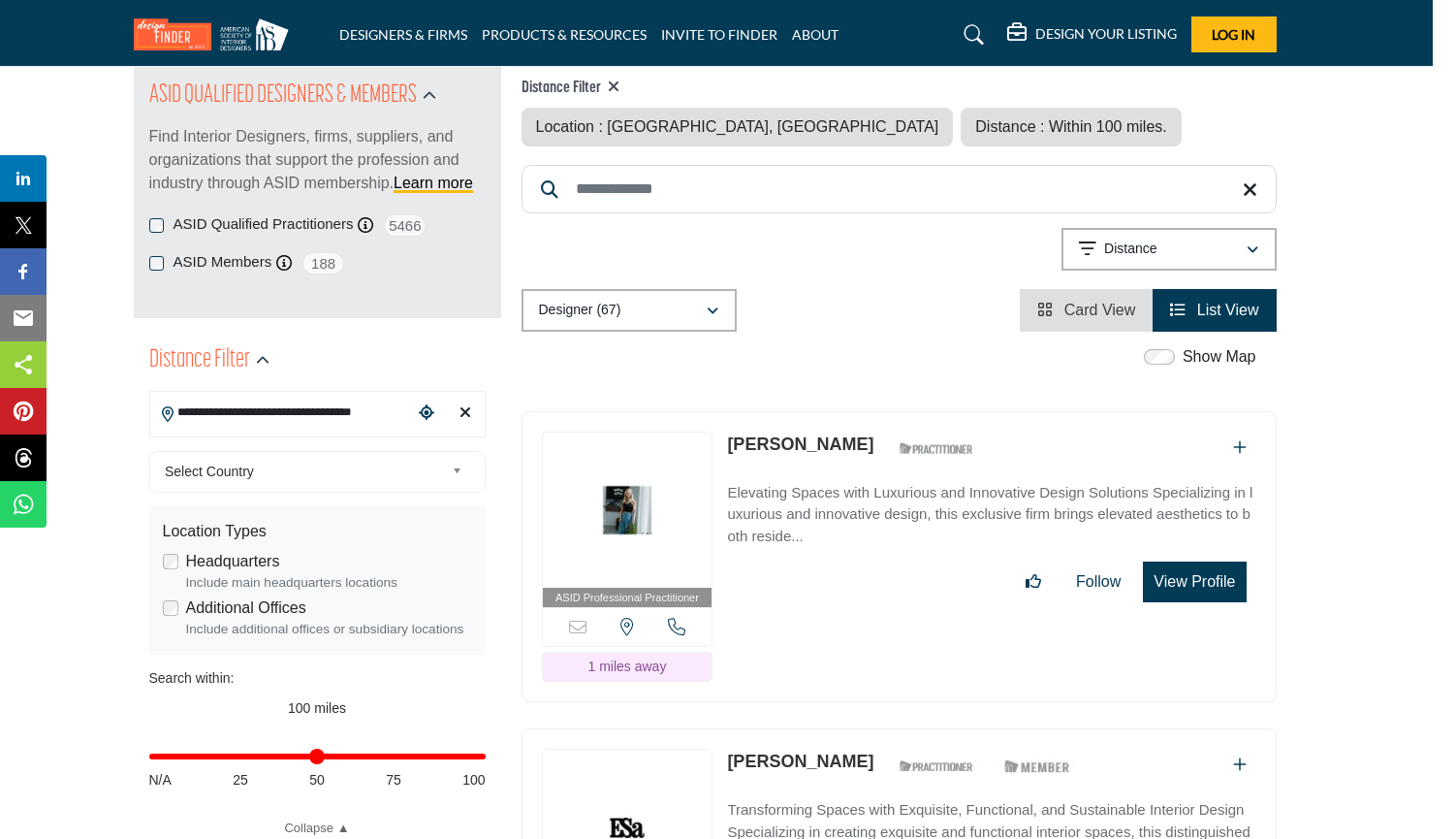
click at [464, 411] on icon "Clear search location" at bounding box center [465, 413] width 12 height 16
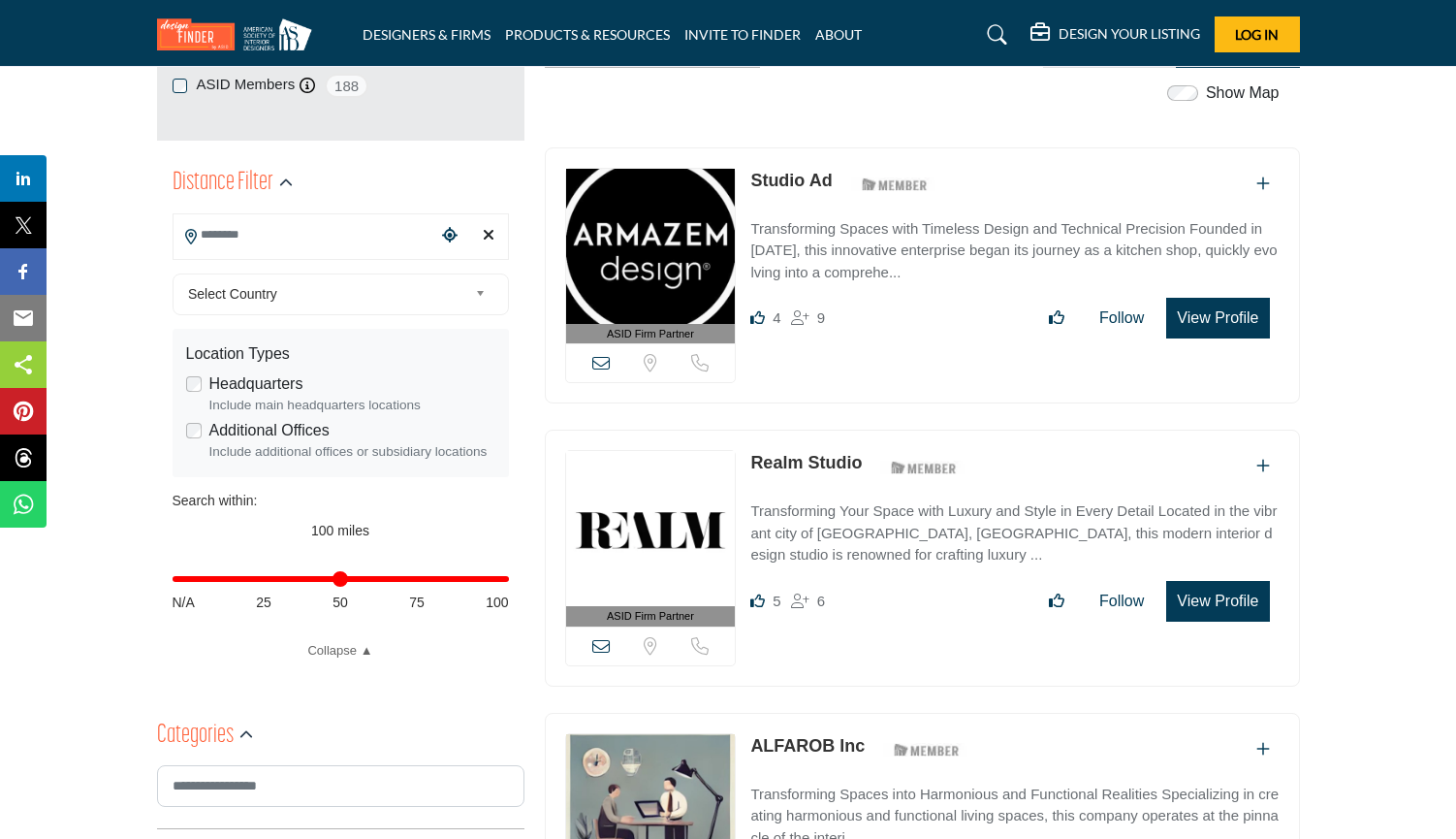
scroll to position [370, 0]
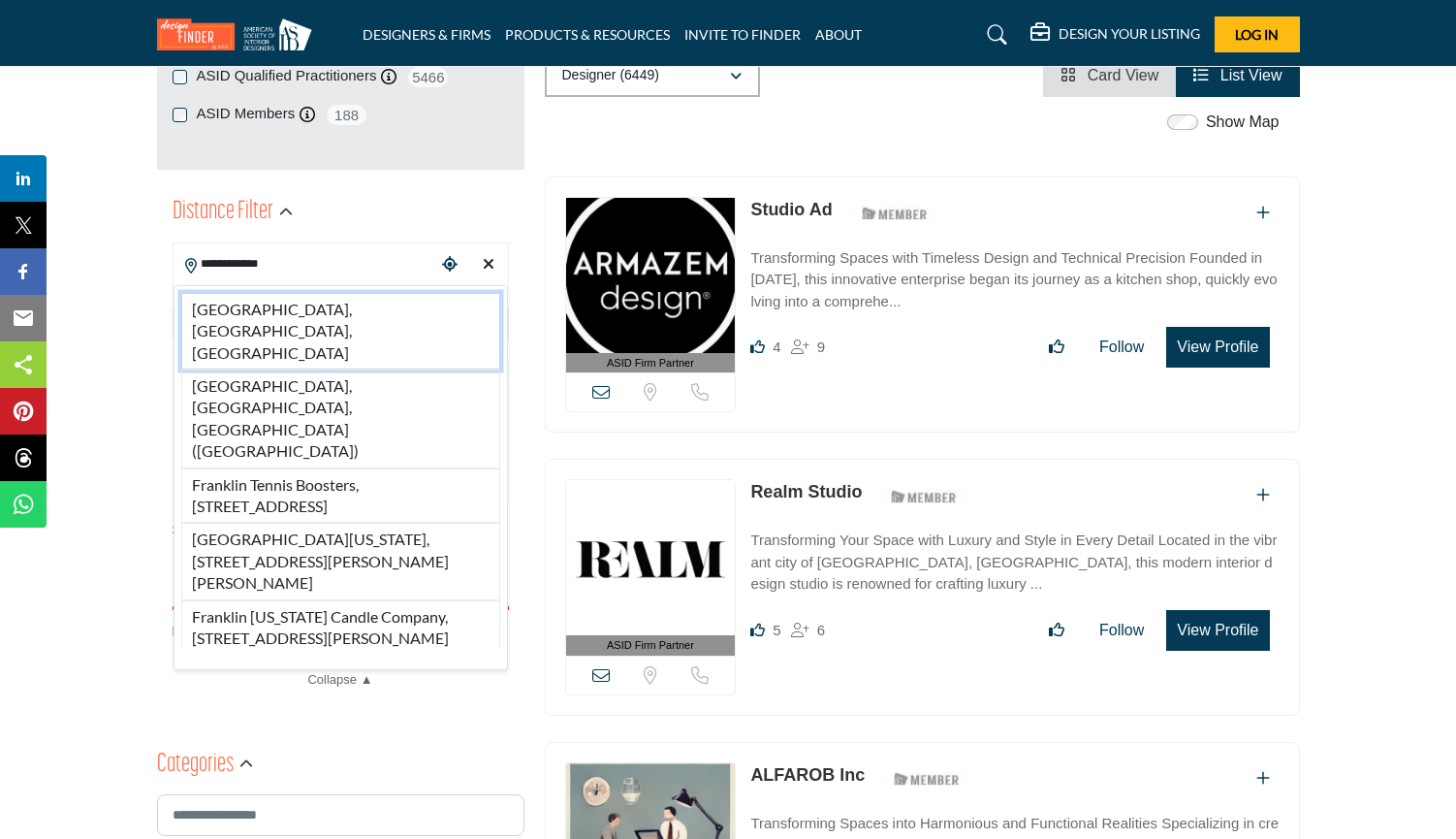
click at [309, 299] on li "[GEOGRAPHIC_DATA], [GEOGRAPHIC_DATA], [GEOGRAPHIC_DATA]" at bounding box center [341, 331] width 319 height 77
type input "**********"
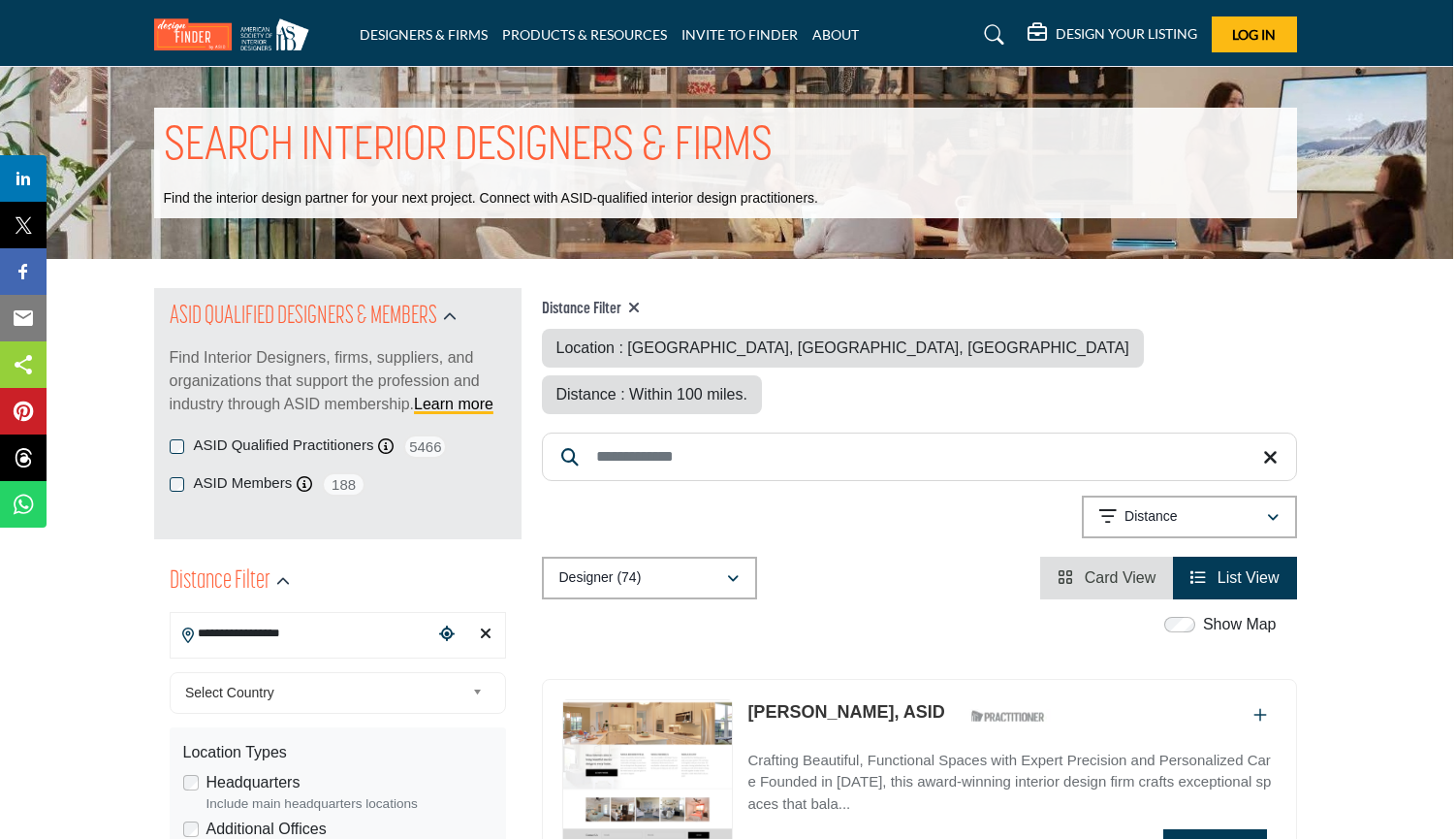
scroll to position [0, 3]
